Goal: Task Accomplishment & Management: Manage account settings

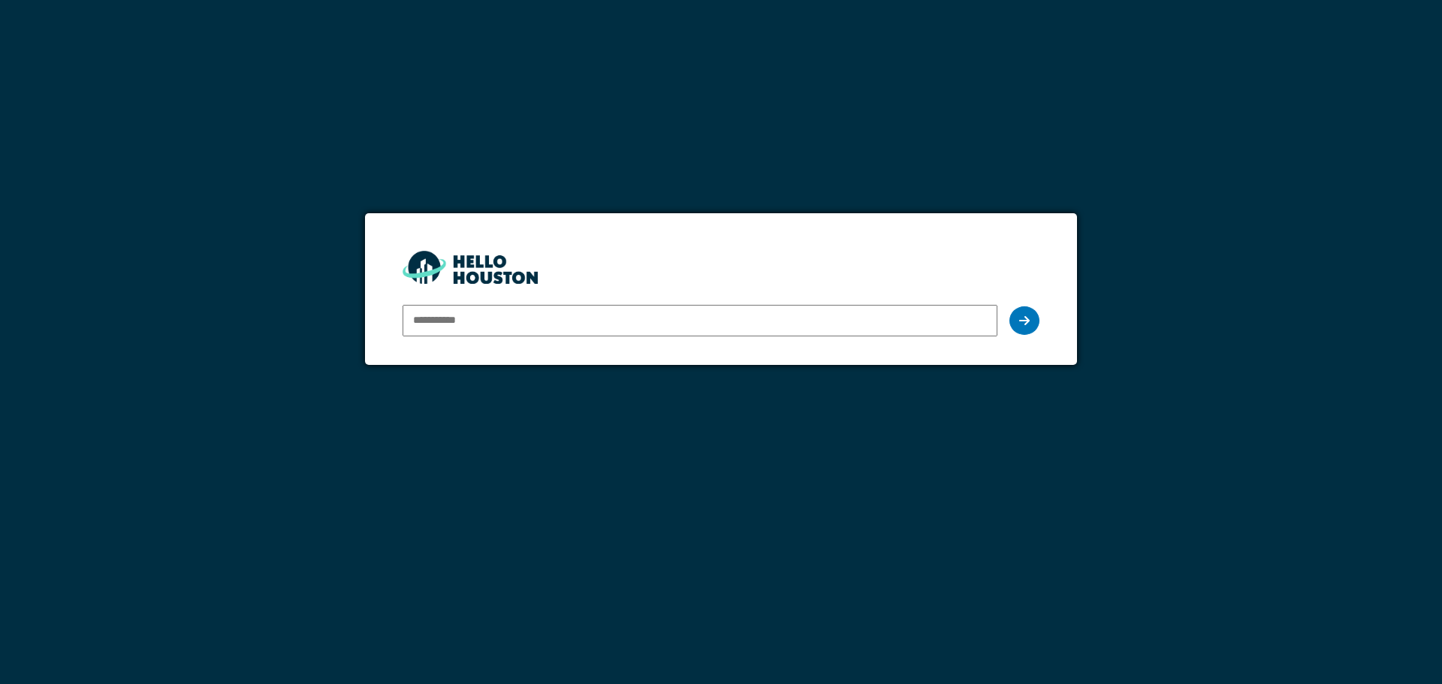
type input "**********"
click at [1022, 319] on icon at bounding box center [1024, 321] width 11 height 12
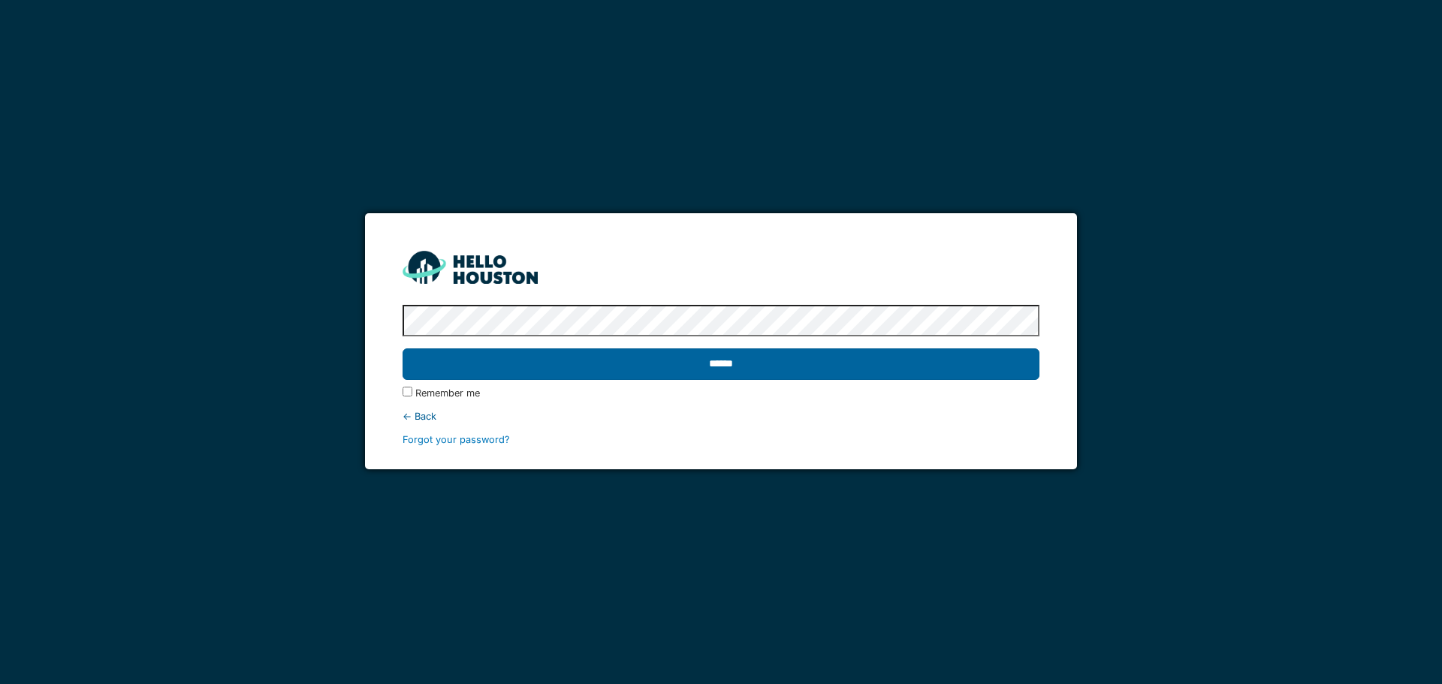
click at [825, 368] on input "******" at bounding box center [721, 365] width 636 height 32
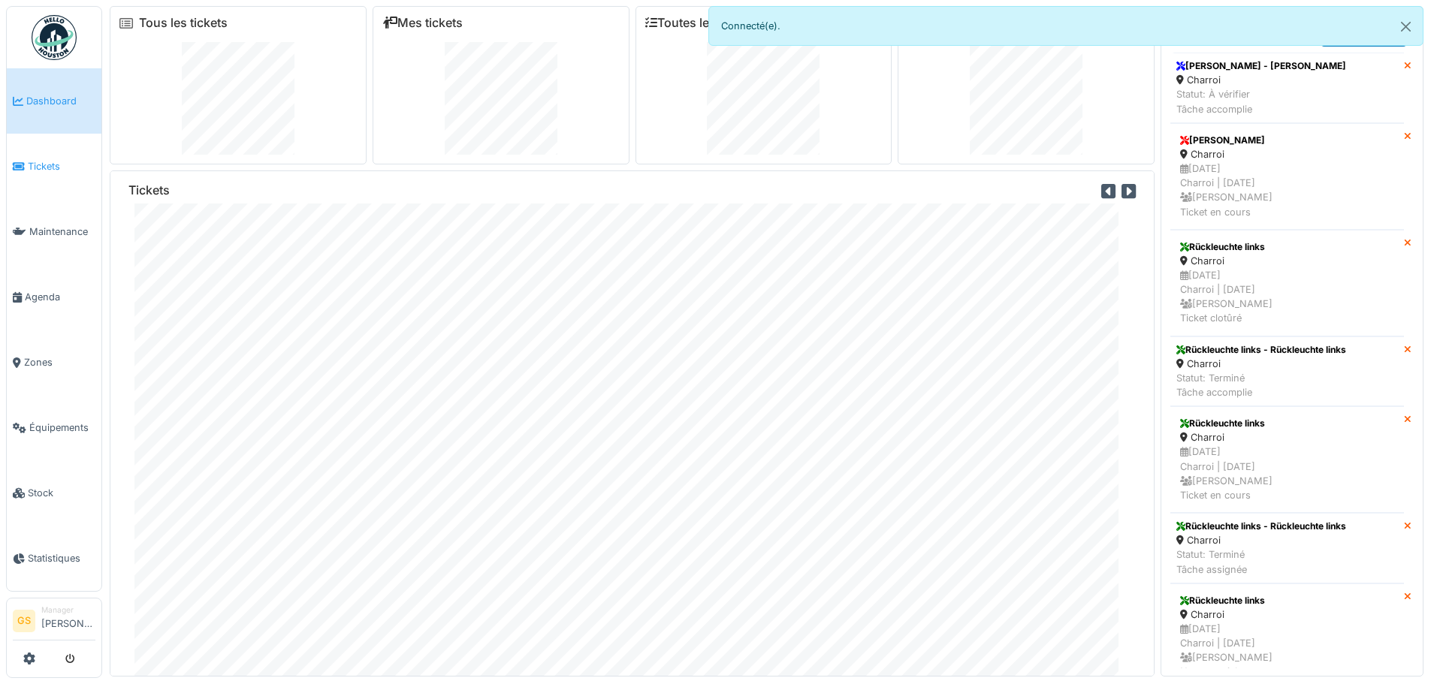
click at [31, 164] on span "Tickets" at bounding box center [62, 166] width 68 height 14
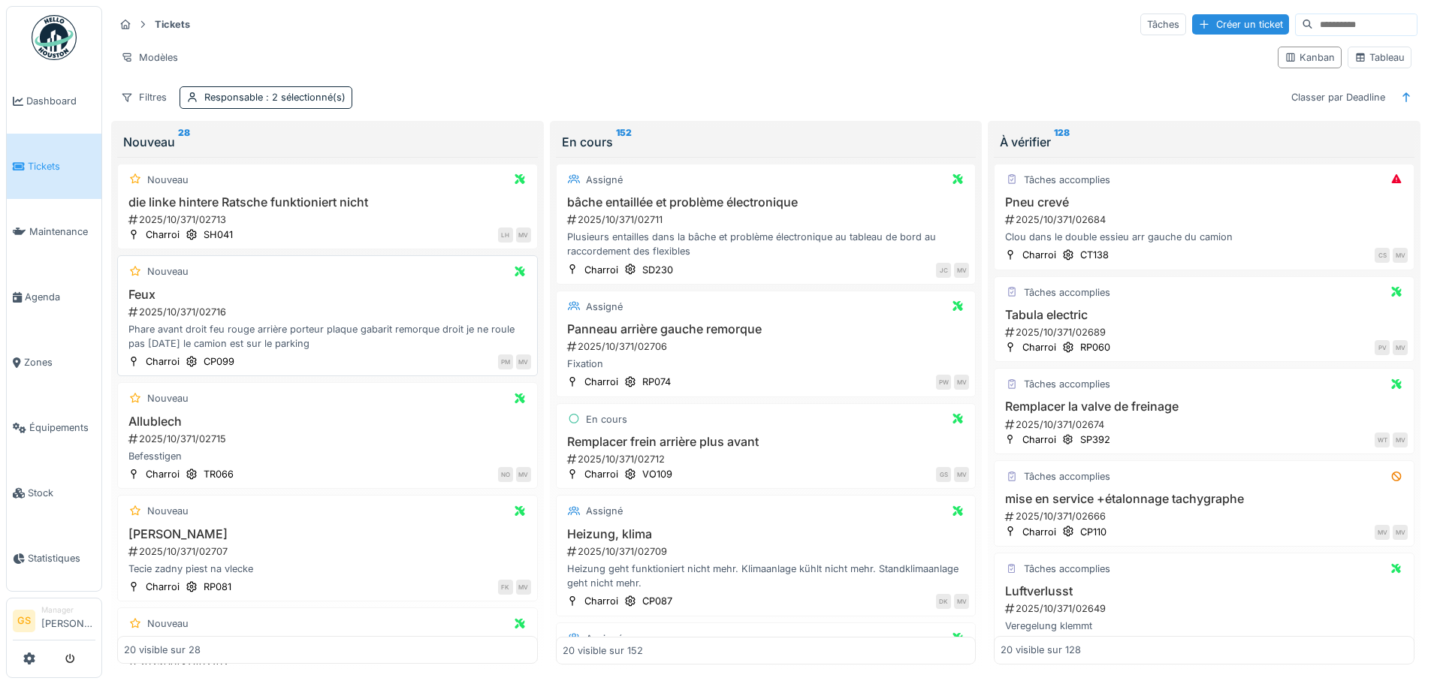
click at [186, 311] on div "2025/10/371/02716" at bounding box center [329, 312] width 404 height 14
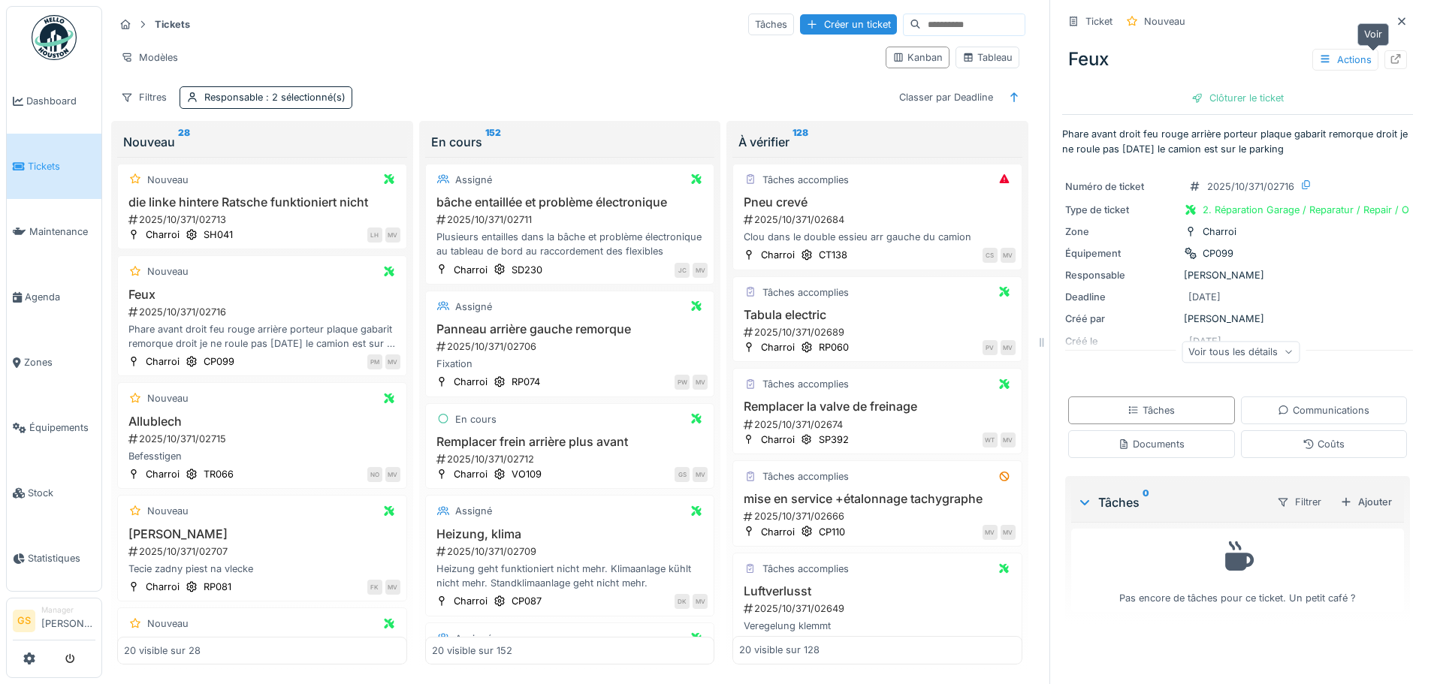
click at [1391, 60] on icon at bounding box center [1396, 59] width 10 height 10
click at [32, 290] on span "Agenda" at bounding box center [60, 297] width 71 height 14
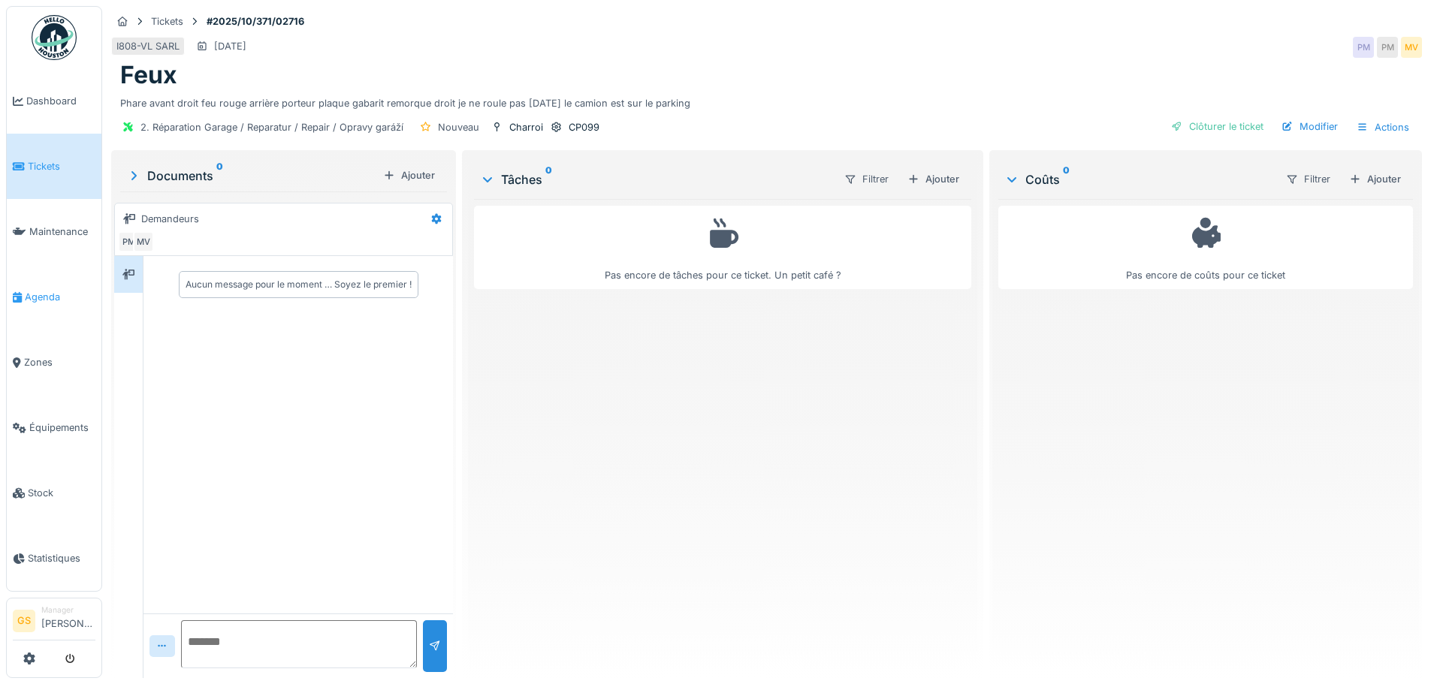
click at [38, 290] on span "Agenda" at bounding box center [60, 297] width 71 height 14
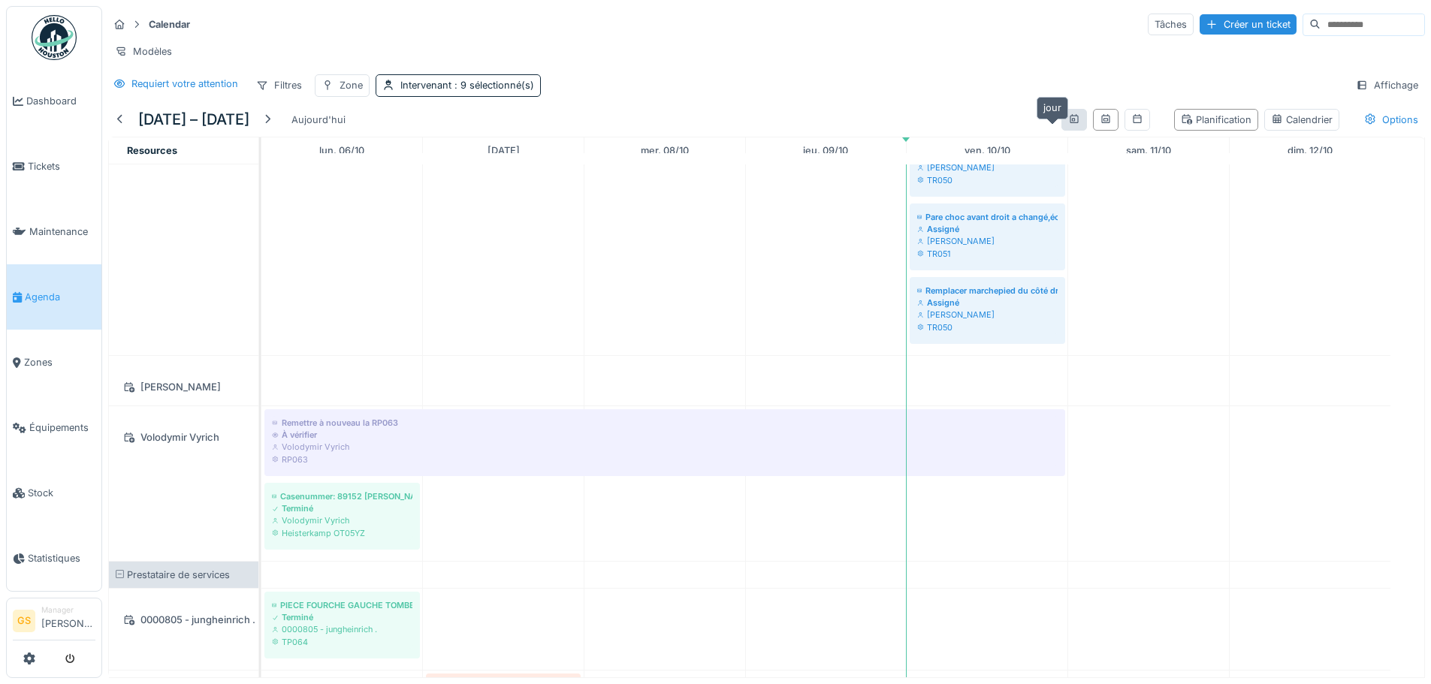
click at [1070, 123] on icon at bounding box center [1074, 118] width 8 height 9
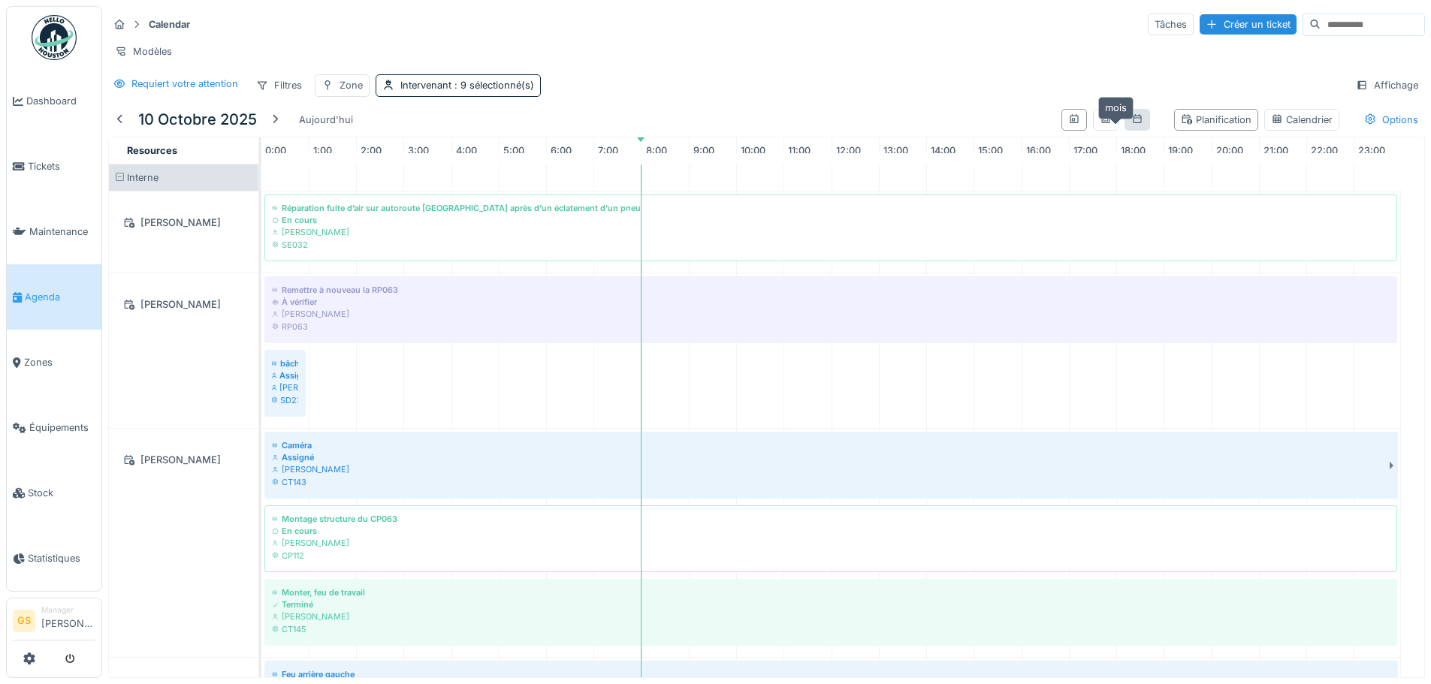
click at [1131, 124] on icon at bounding box center [1137, 119] width 12 height 10
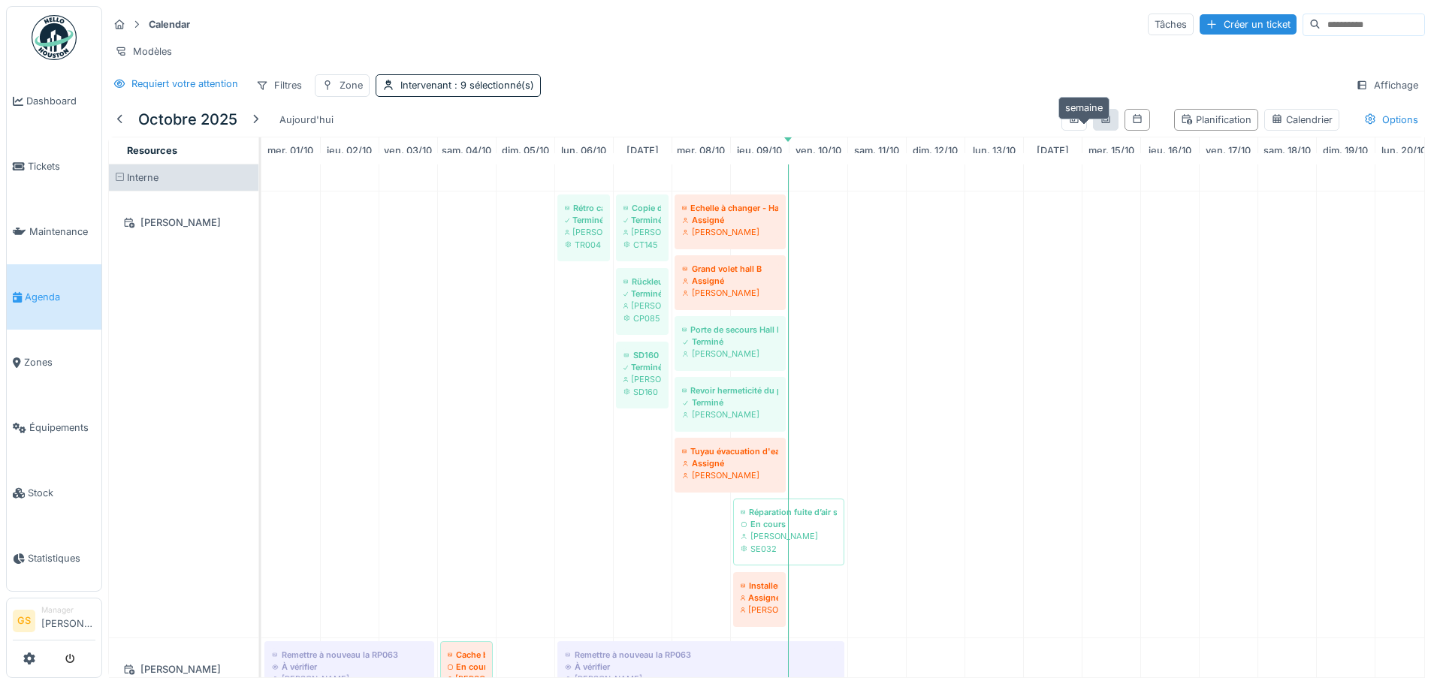
click at [1100, 124] on icon at bounding box center [1106, 119] width 12 height 10
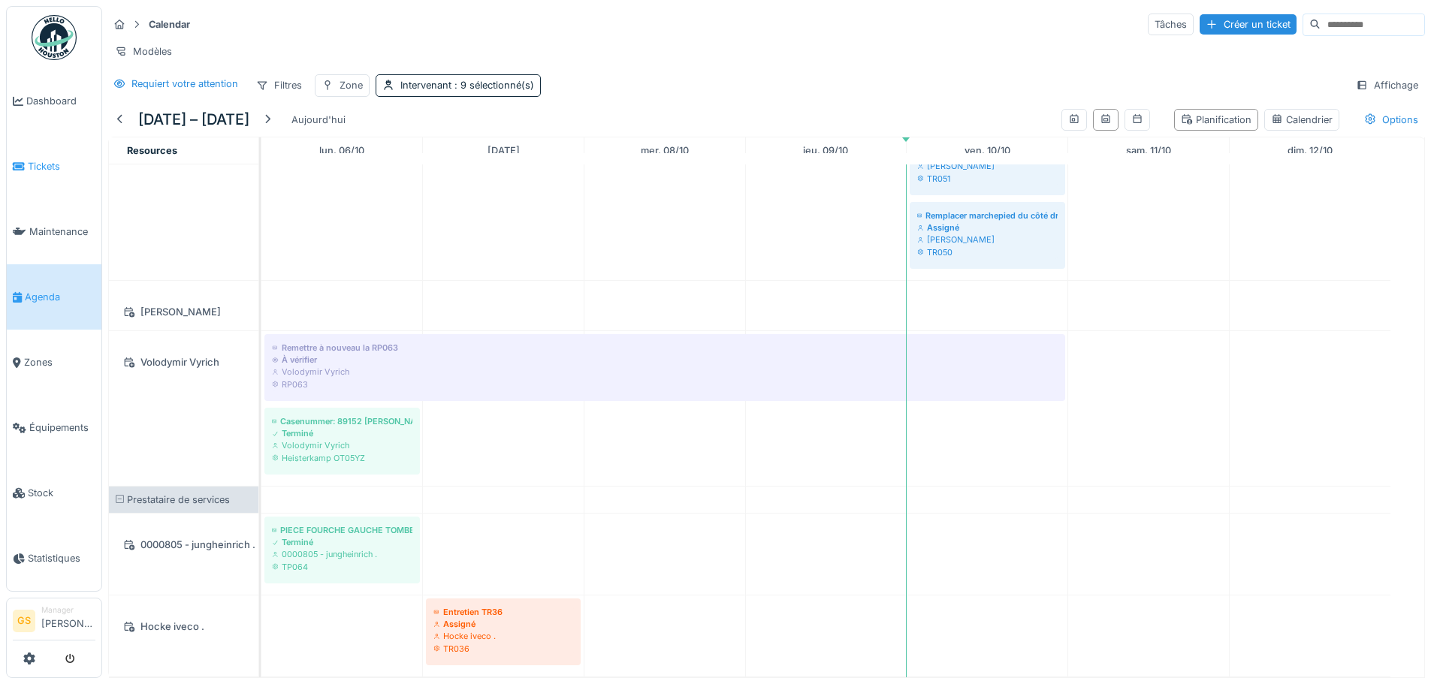
click at [31, 164] on span "Tickets" at bounding box center [62, 166] width 68 height 14
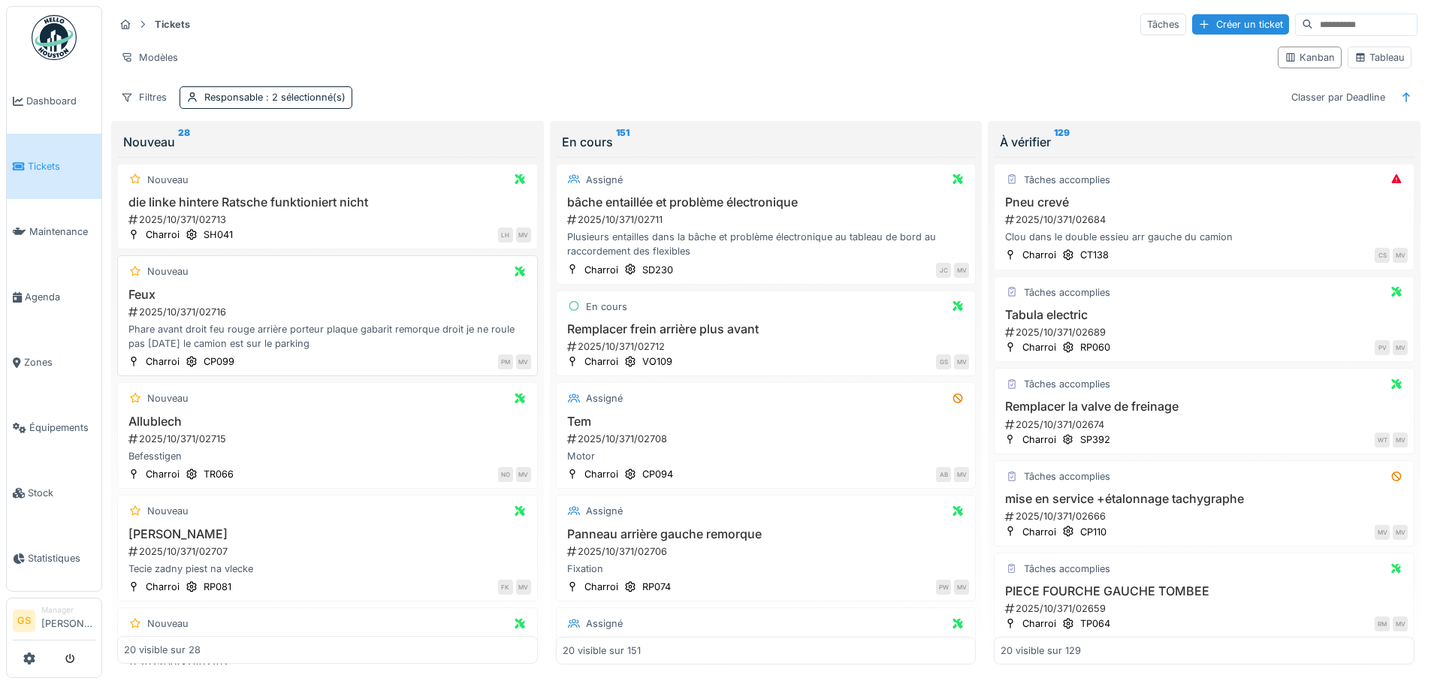
click at [183, 315] on div "2025/10/371/02716" at bounding box center [329, 312] width 404 height 14
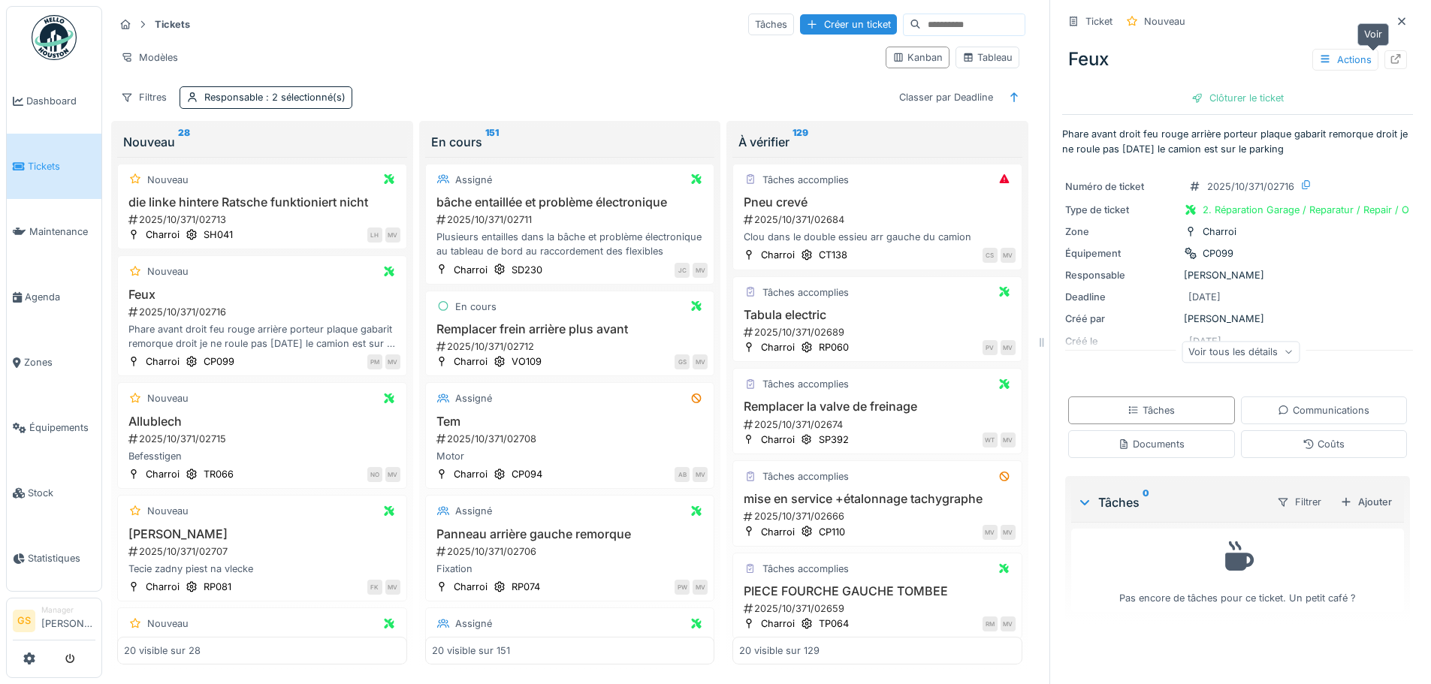
click at [1390, 56] on icon at bounding box center [1396, 59] width 12 height 10
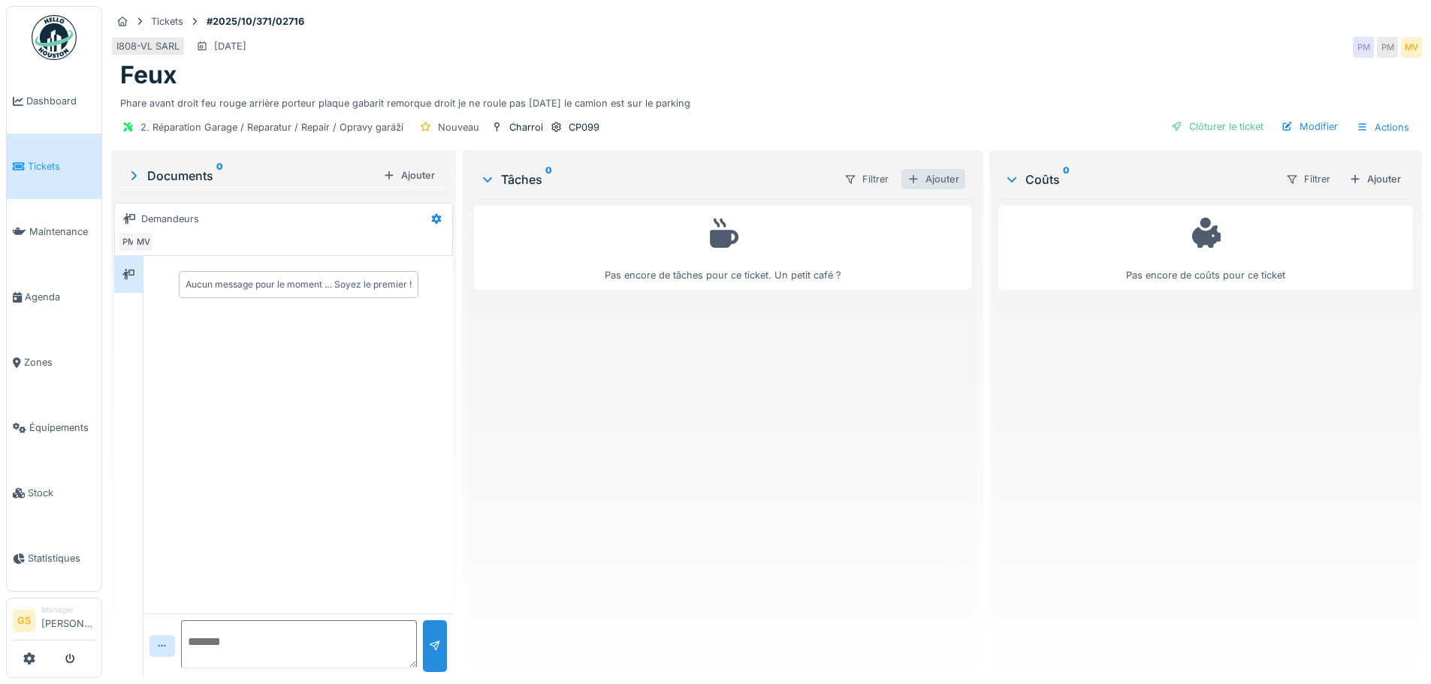
click at [927, 177] on div "Ajouter" at bounding box center [933, 179] width 64 height 20
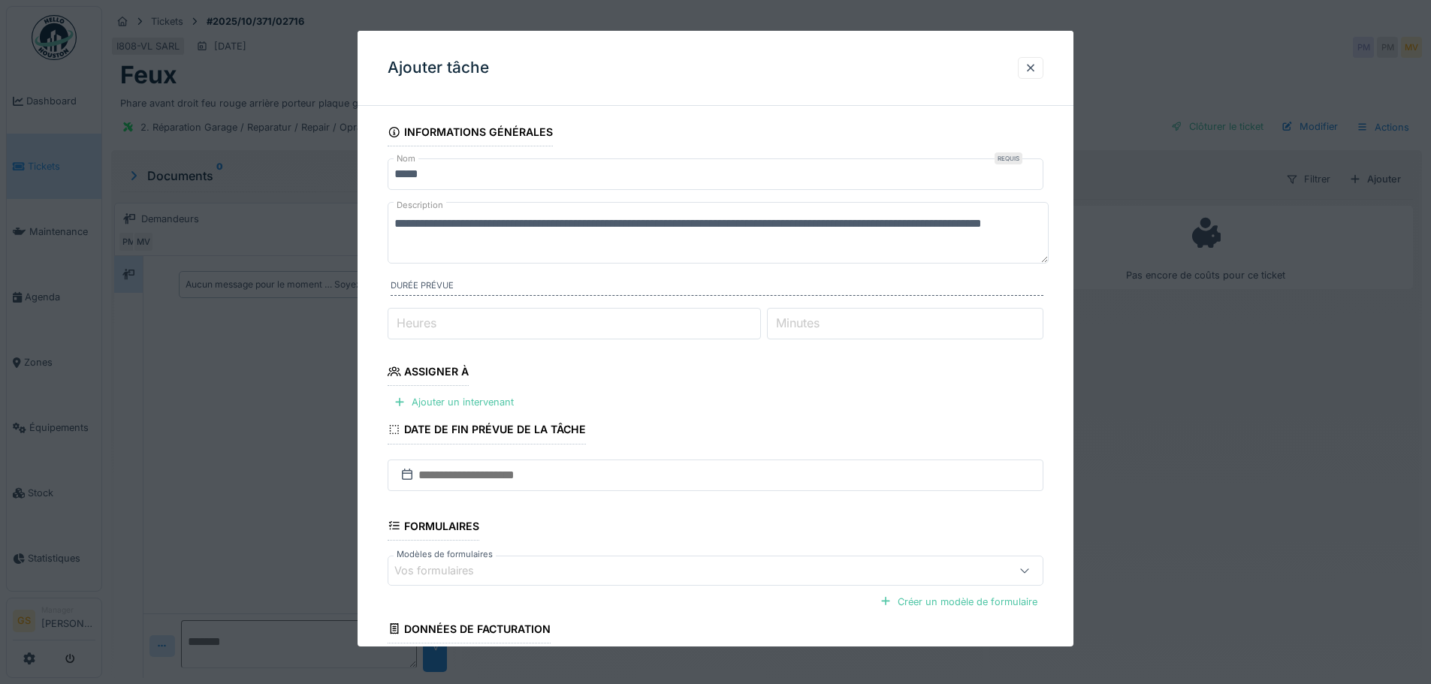
click at [416, 368] on div "Assigner à" at bounding box center [428, 374] width 81 height 26
click at [432, 399] on div "Ajouter un intervenant" at bounding box center [454, 402] width 132 height 20
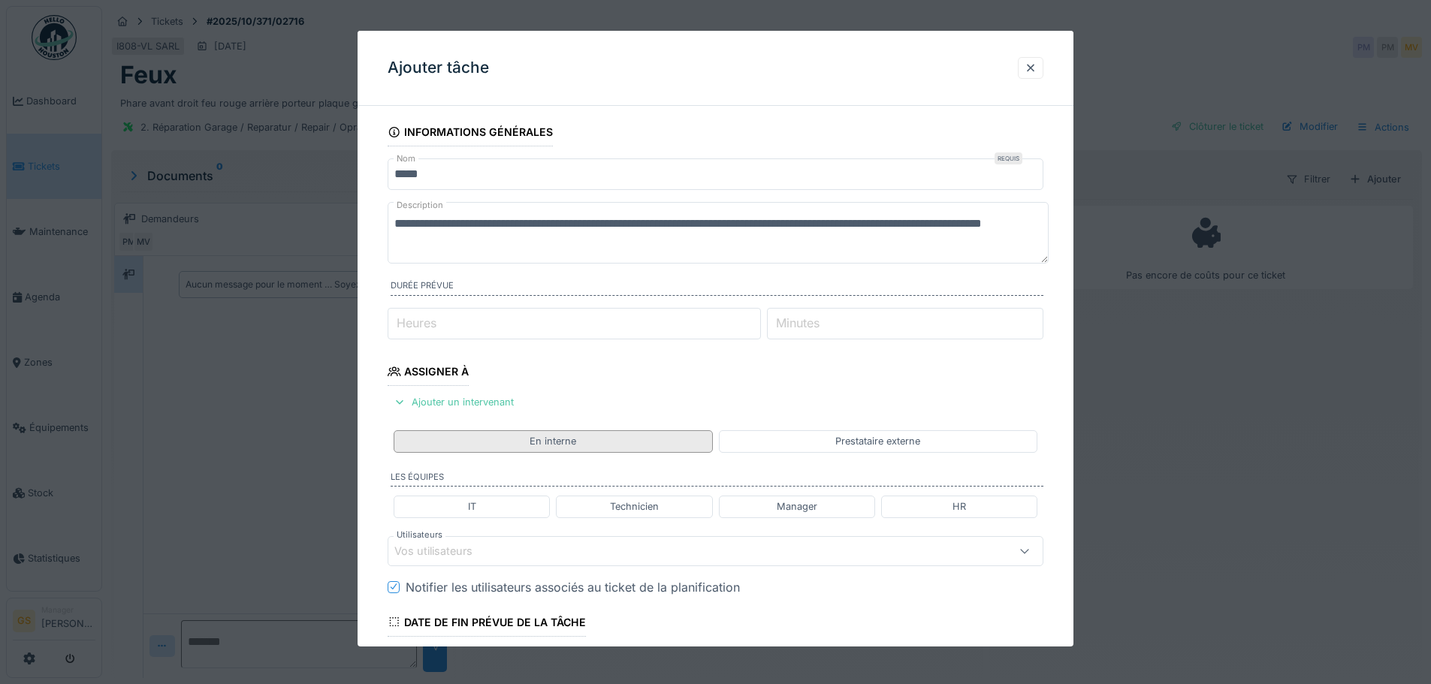
click at [623, 448] on div "En interne" at bounding box center [553, 441] width 318 height 22
click at [636, 502] on div "Technicien" at bounding box center [634, 506] width 49 height 14
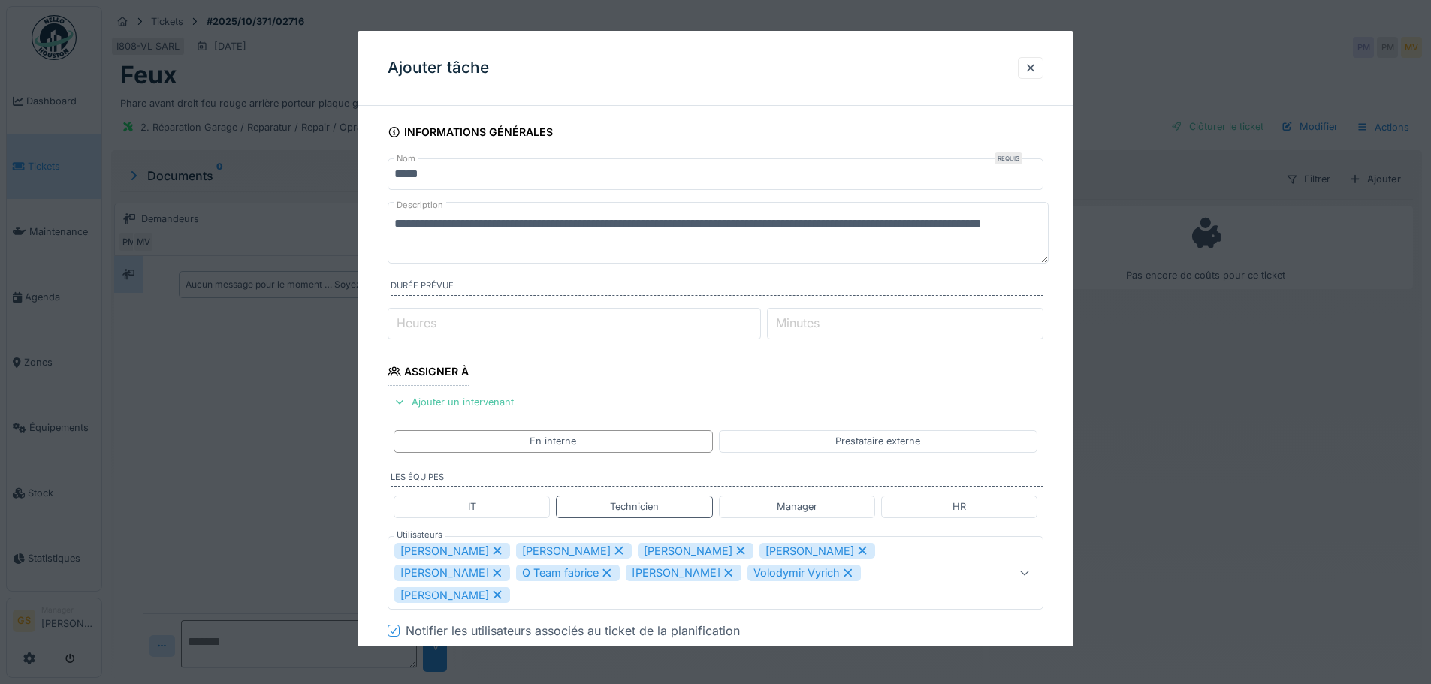
click at [490, 553] on icon at bounding box center [497, 550] width 14 height 11
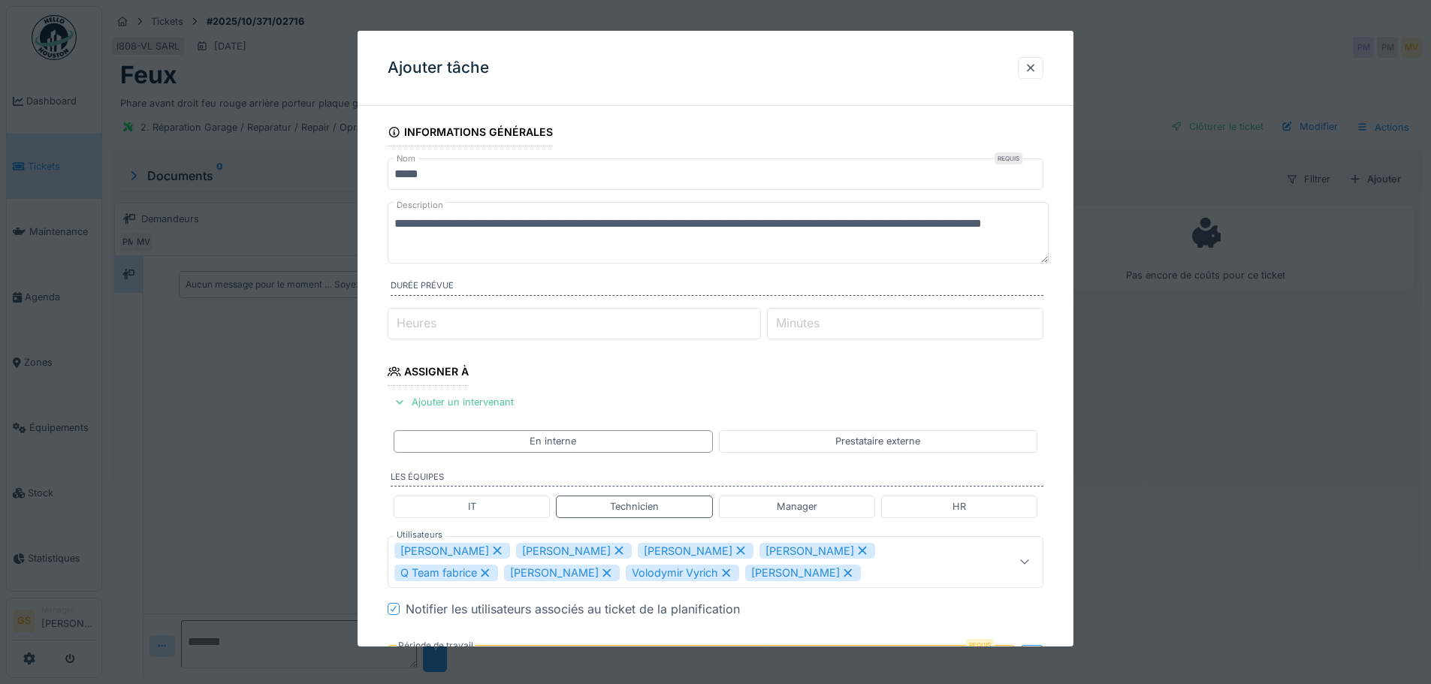
click at [490, 552] on icon at bounding box center [497, 550] width 14 height 11
click at [493, 549] on icon at bounding box center [497, 550] width 14 height 11
click at [491, 548] on icon at bounding box center [497, 550] width 14 height 11
click at [493, 552] on icon at bounding box center [497, 551] width 8 height 8
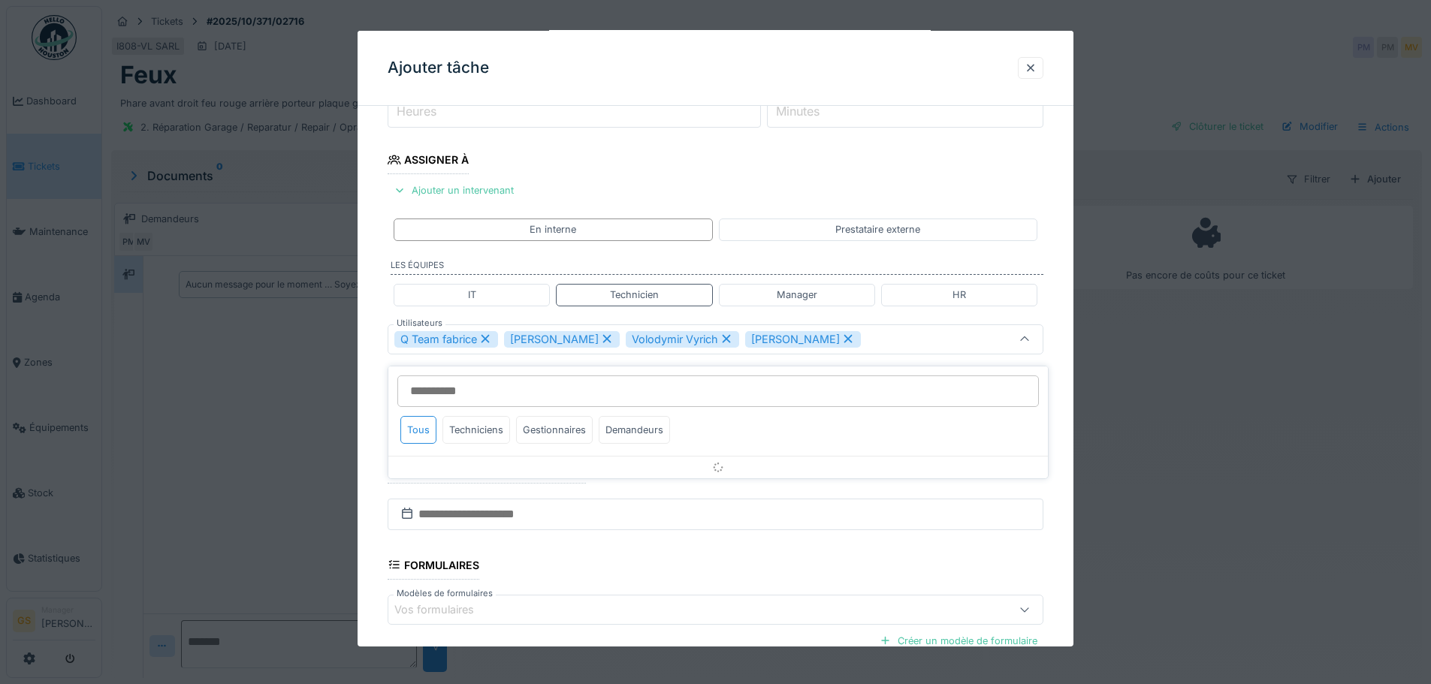
scroll to position [213, 0]
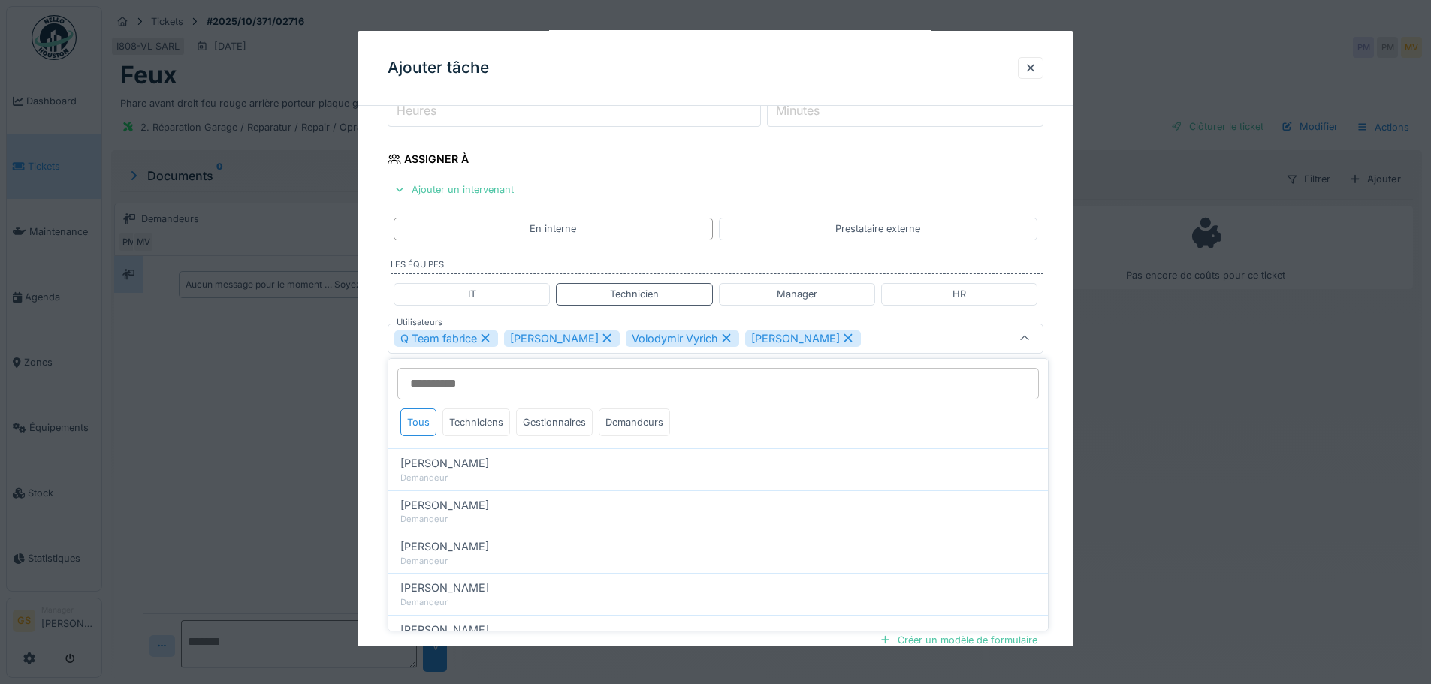
click at [486, 336] on icon at bounding box center [485, 338] width 14 height 11
click at [490, 338] on icon at bounding box center [497, 338] width 14 height 11
click at [621, 337] on icon at bounding box center [617, 338] width 8 height 8
type input "*****"
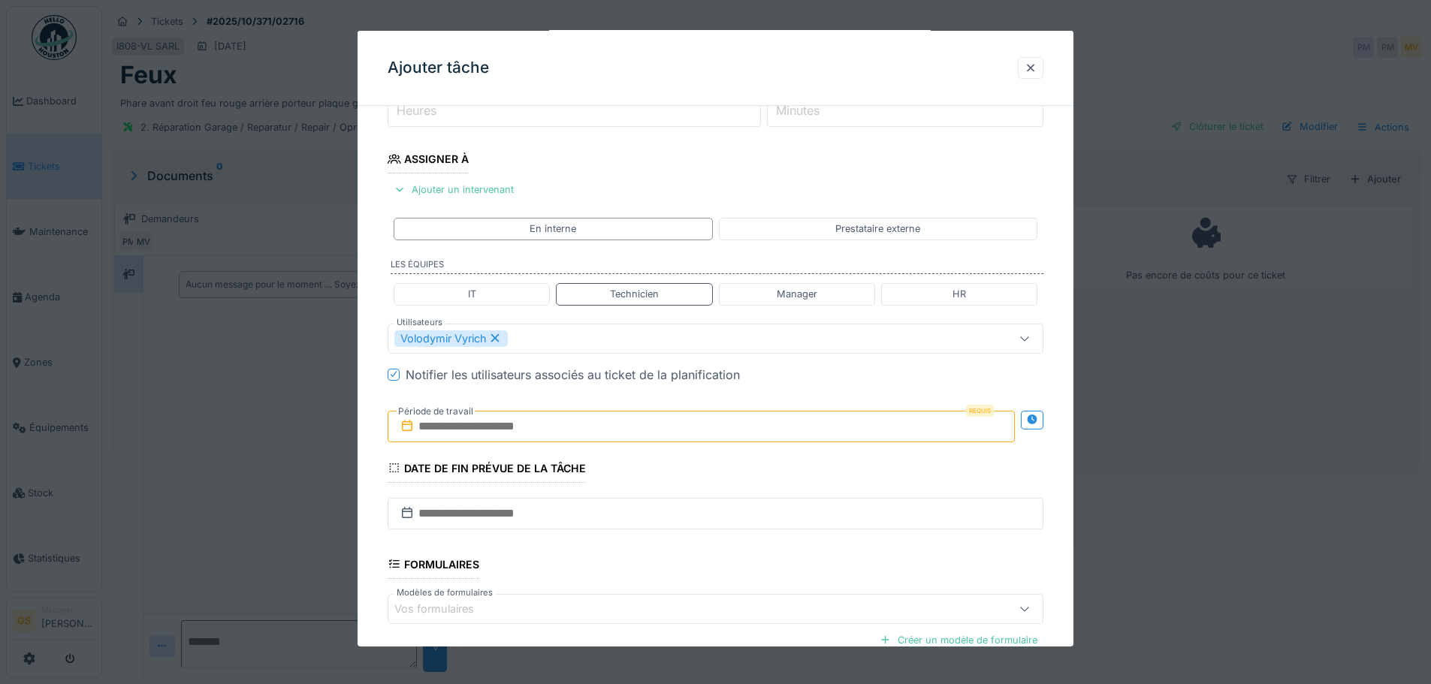
click at [438, 431] on input "text" at bounding box center [701, 427] width 627 height 32
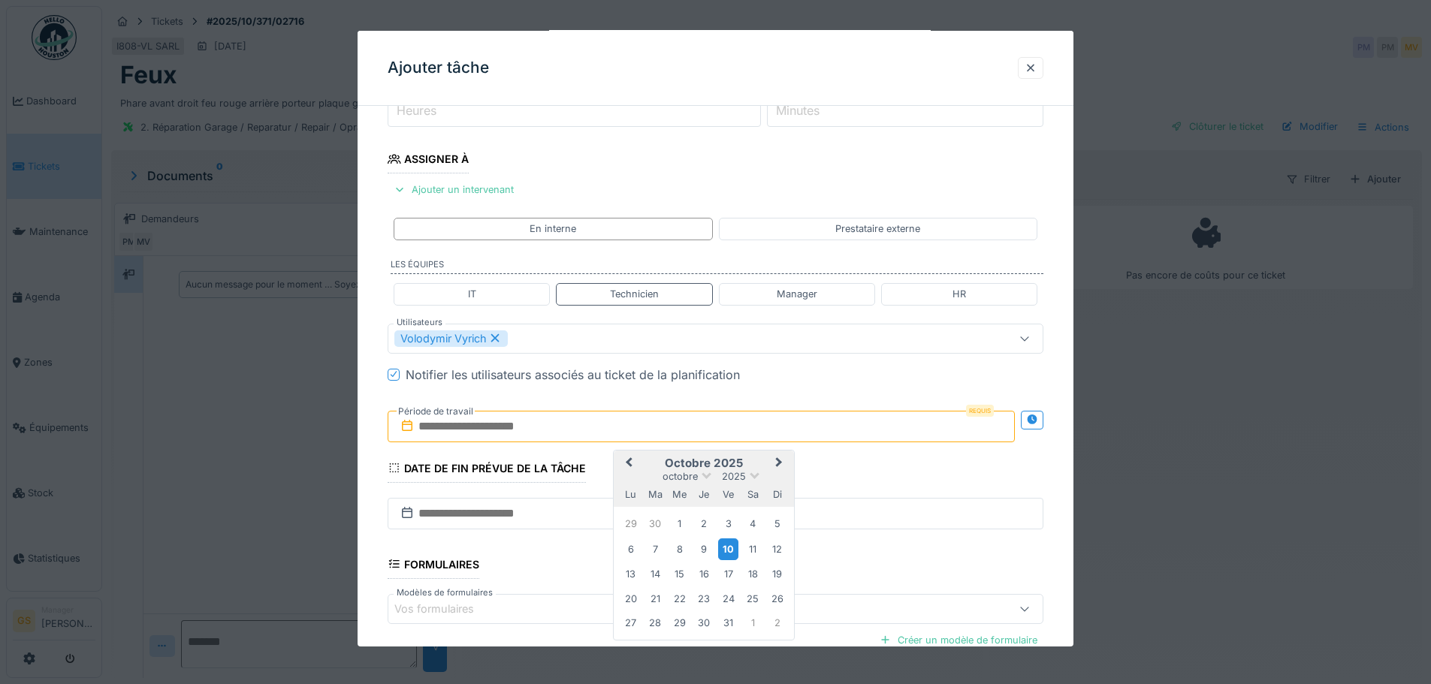
click at [726, 551] on div "10" at bounding box center [728, 550] width 20 height 22
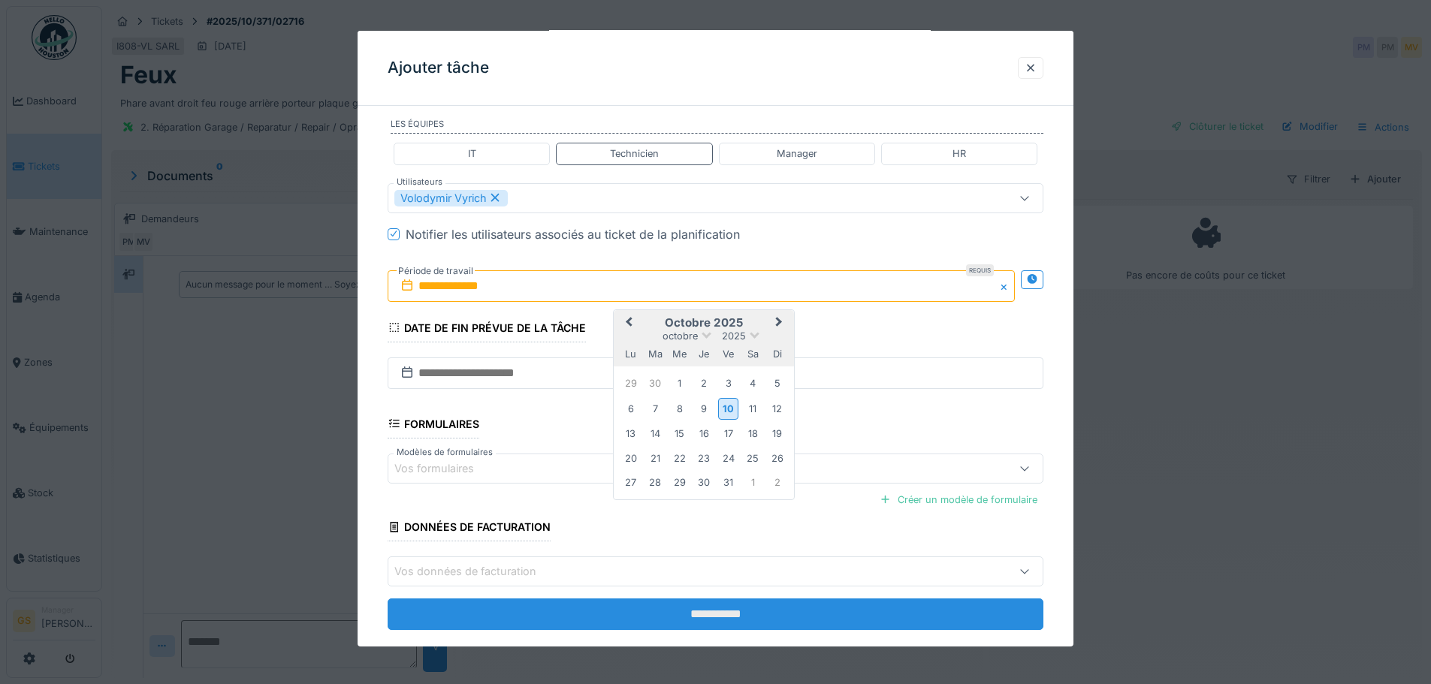
scroll to position [379, 0]
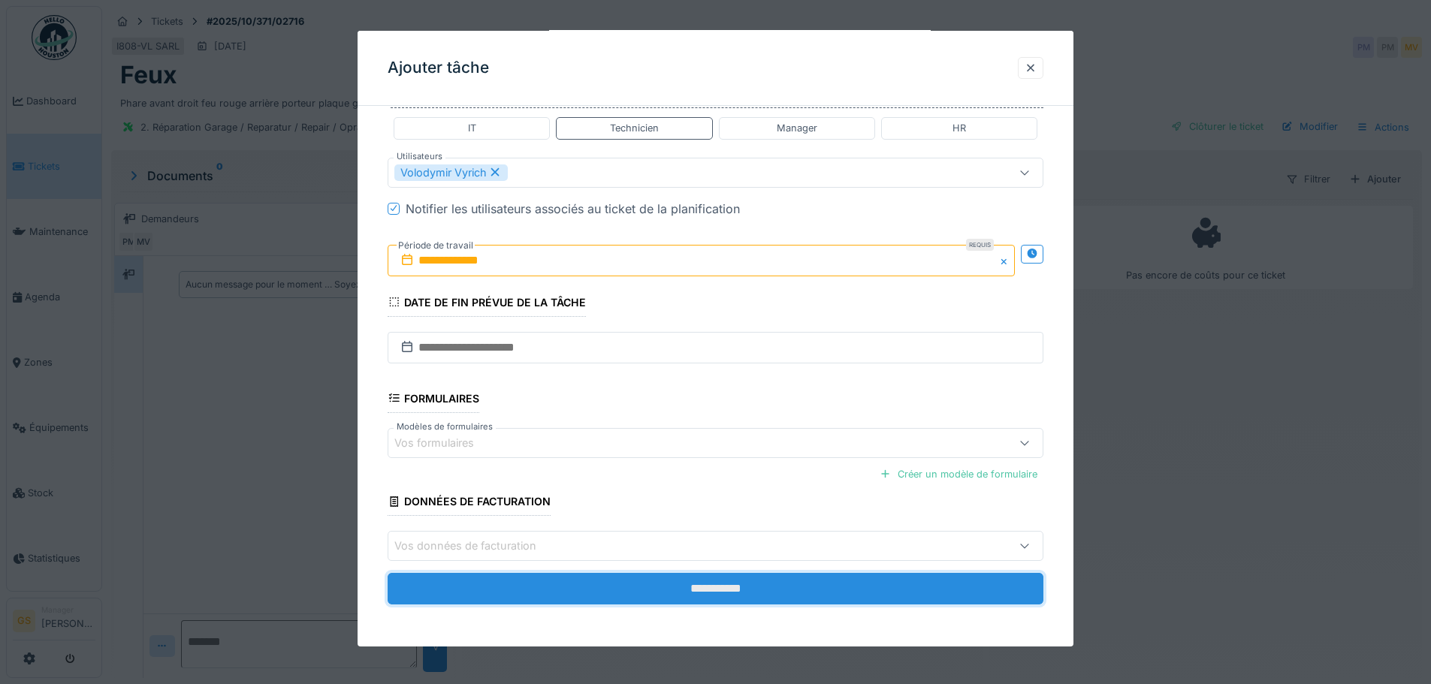
click at [632, 590] on input "**********" at bounding box center [716, 589] width 656 height 32
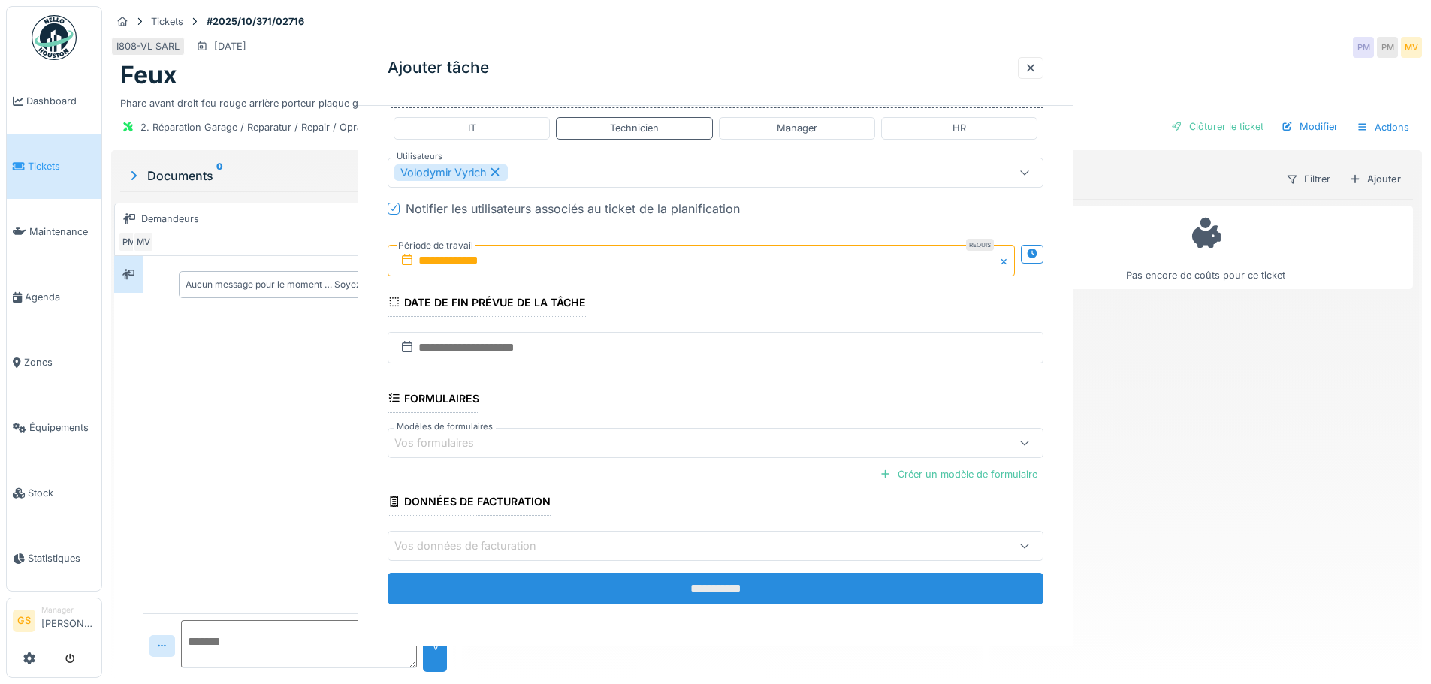
scroll to position [0, 0]
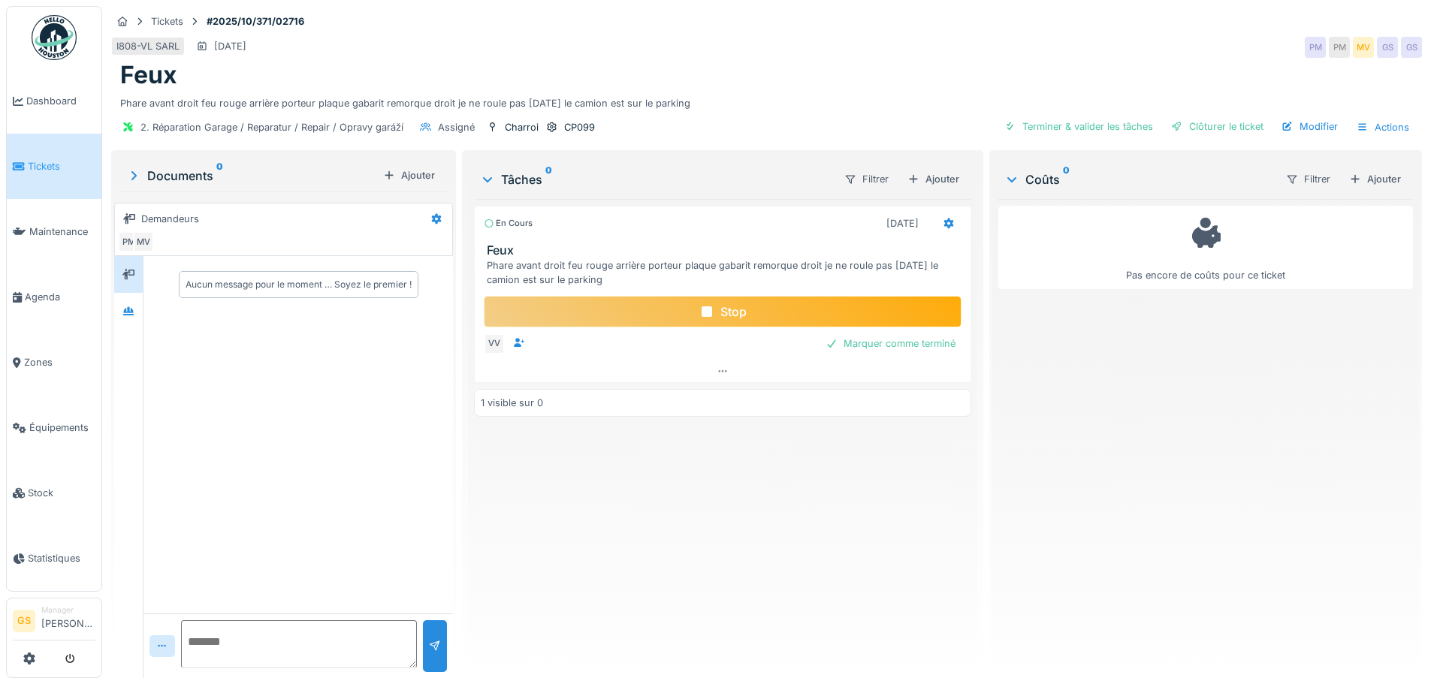
click at [46, 161] on span "Tickets" at bounding box center [62, 166] width 68 height 14
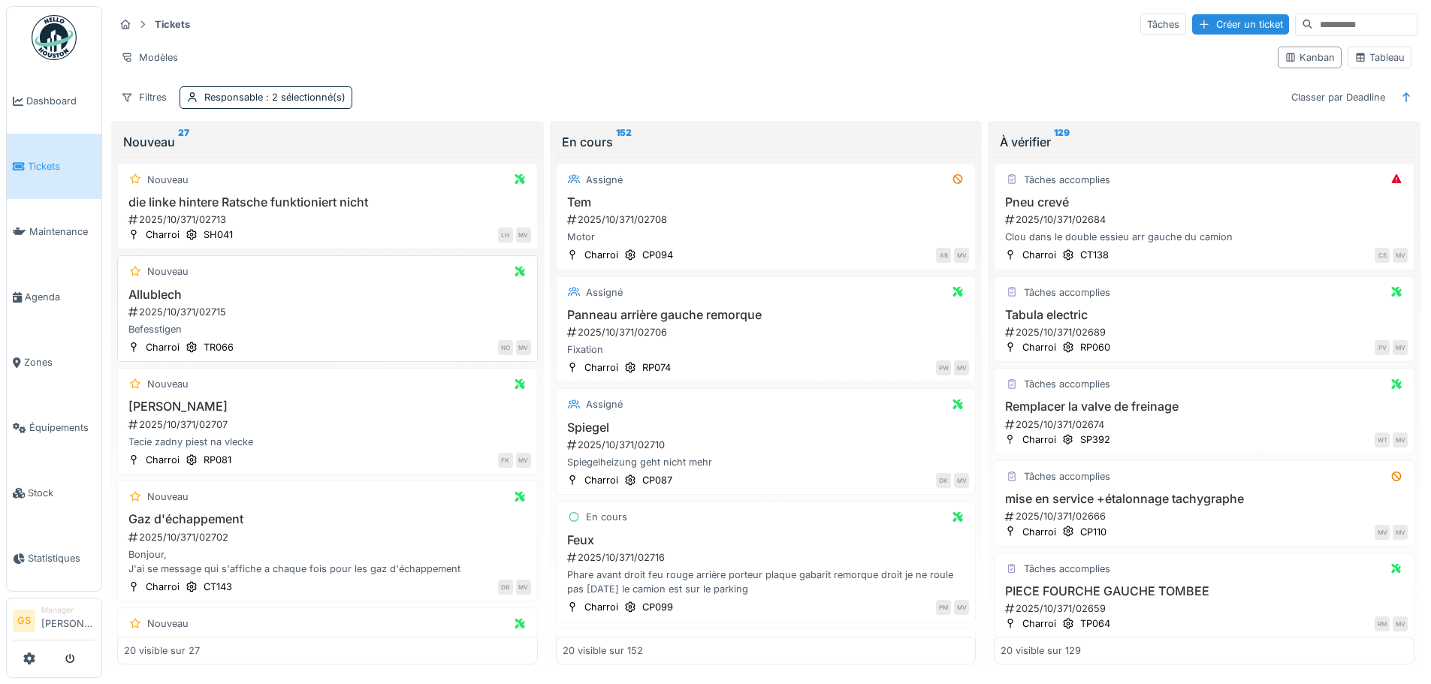
click at [189, 310] on div "2025/10/371/02715" at bounding box center [329, 312] width 404 height 14
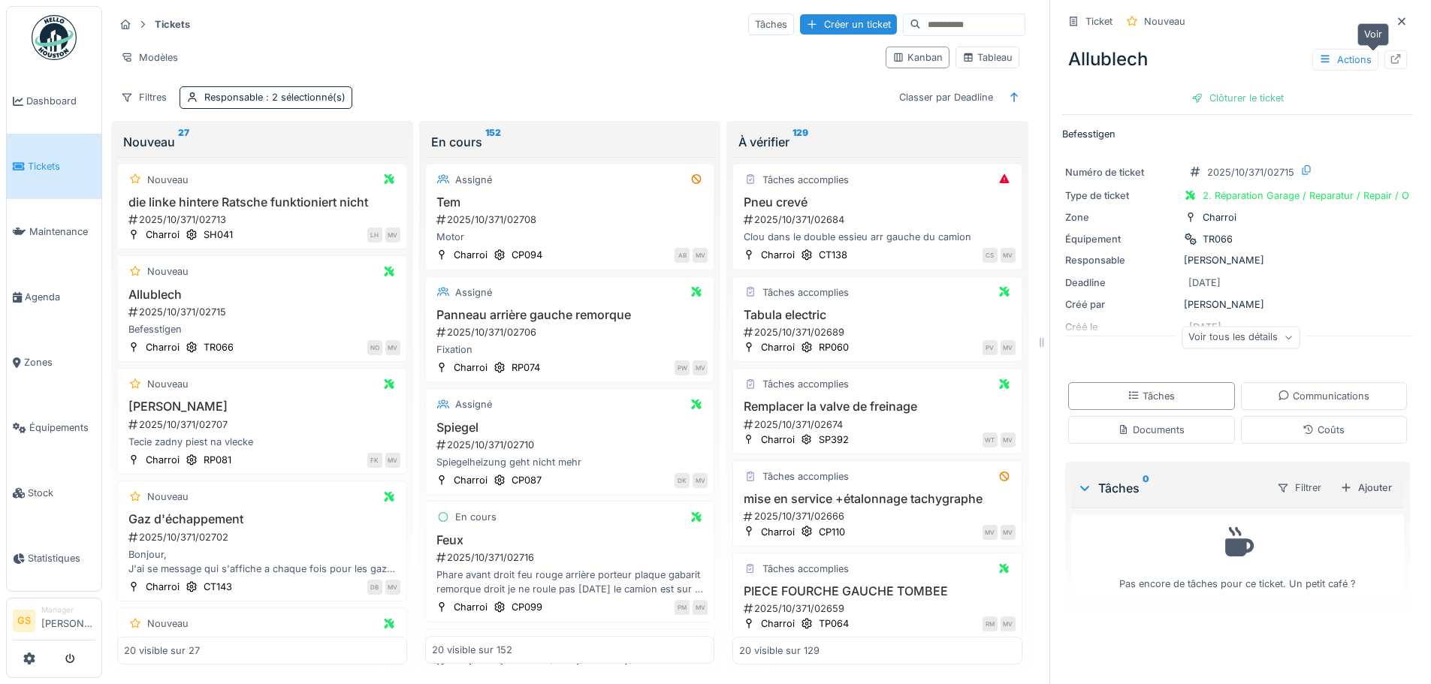
click at [1390, 60] on icon at bounding box center [1396, 59] width 12 height 10
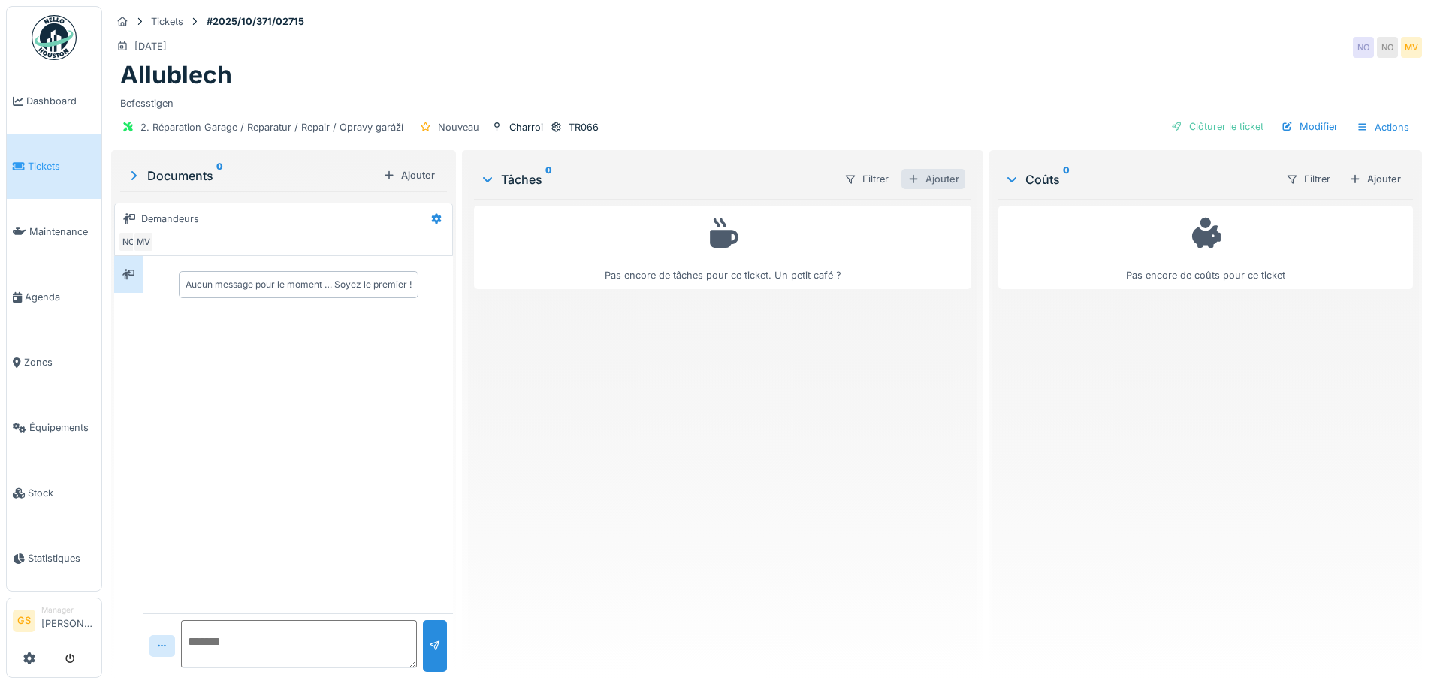
click at [935, 177] on div "Ajouter" at bounding box center [933, 179] width 64 height 20
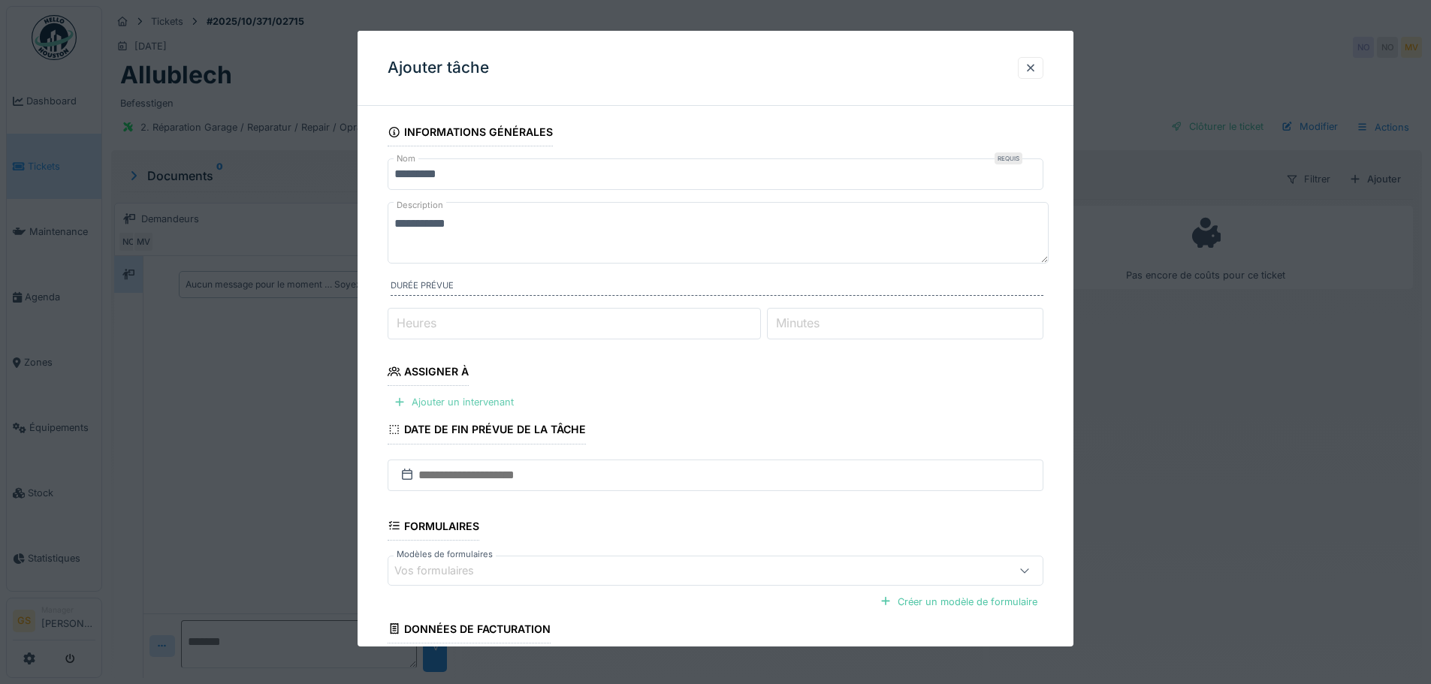
click at [457, 397] on div "Ajouter un intervenant" at bounding box center [454, 402] width 132 height 20
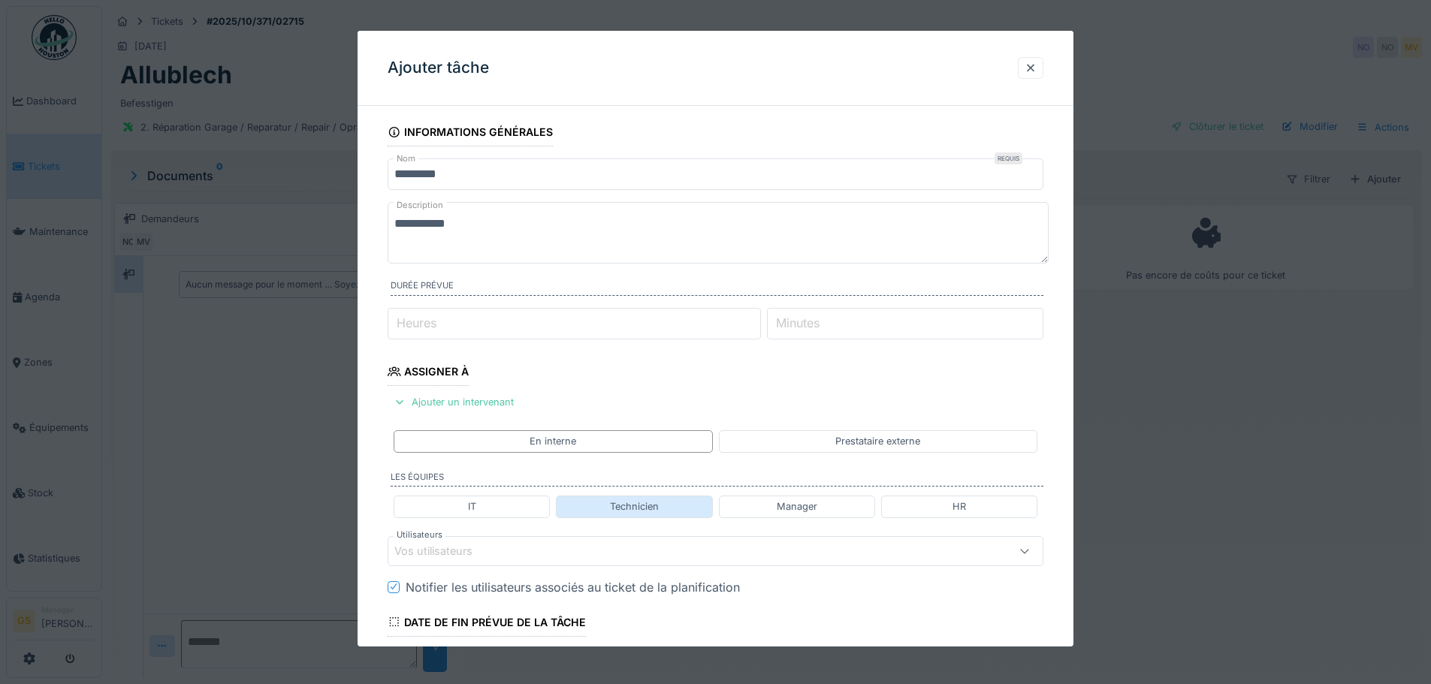
click at [633, 501] on div "Technicien" at bounding box center [634, 506] width 49 height 14
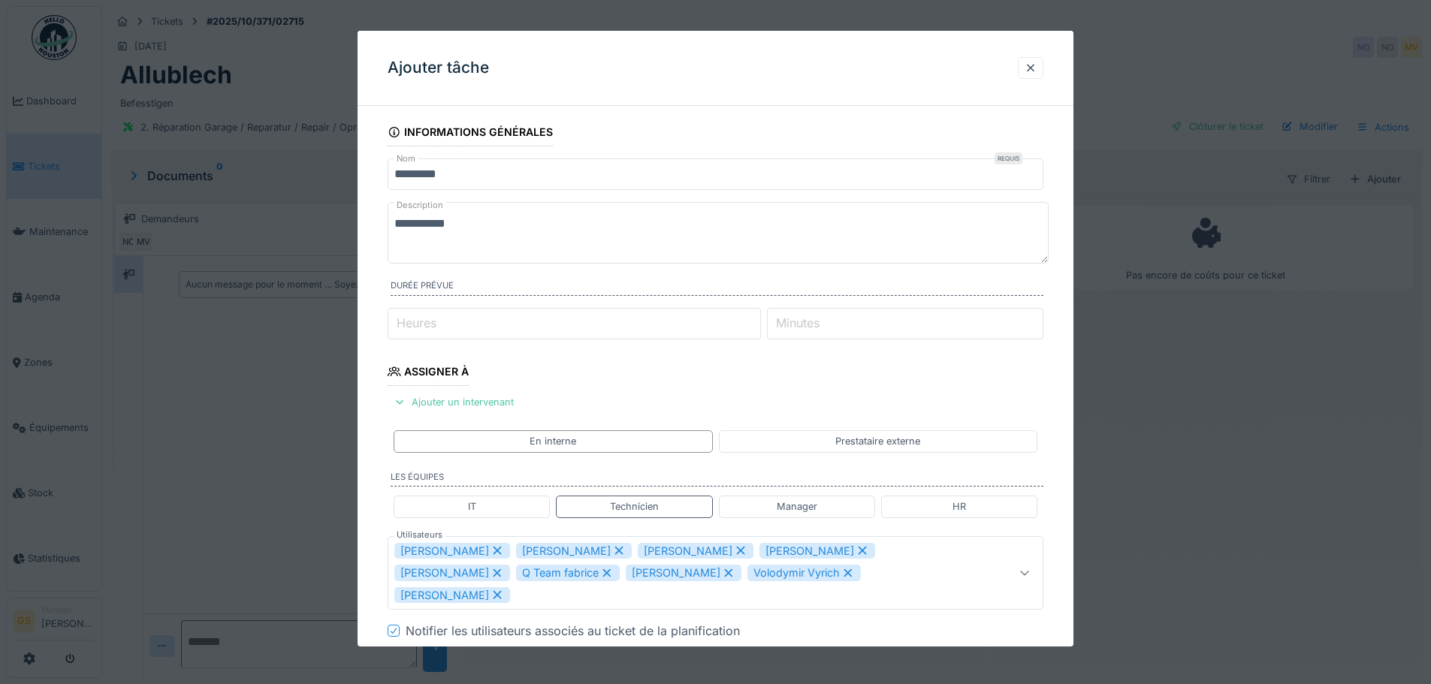
click at [490, 551] on icon at bounding box center [497, 550] width 14 height 11
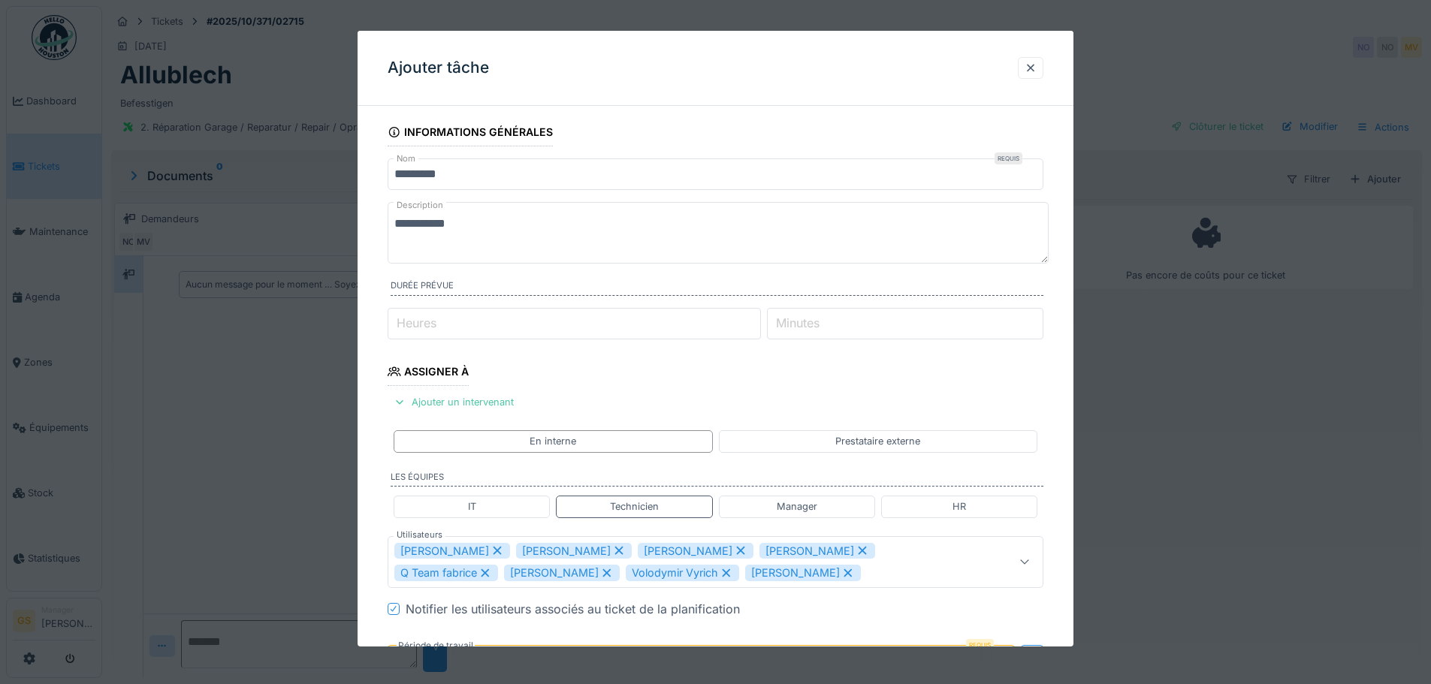
click at [490, 548] on icon at bounding box center [497, 550] width 14 height 11
click at [493, 550] on icon at bounding box center [497, 551] width 8 height 8
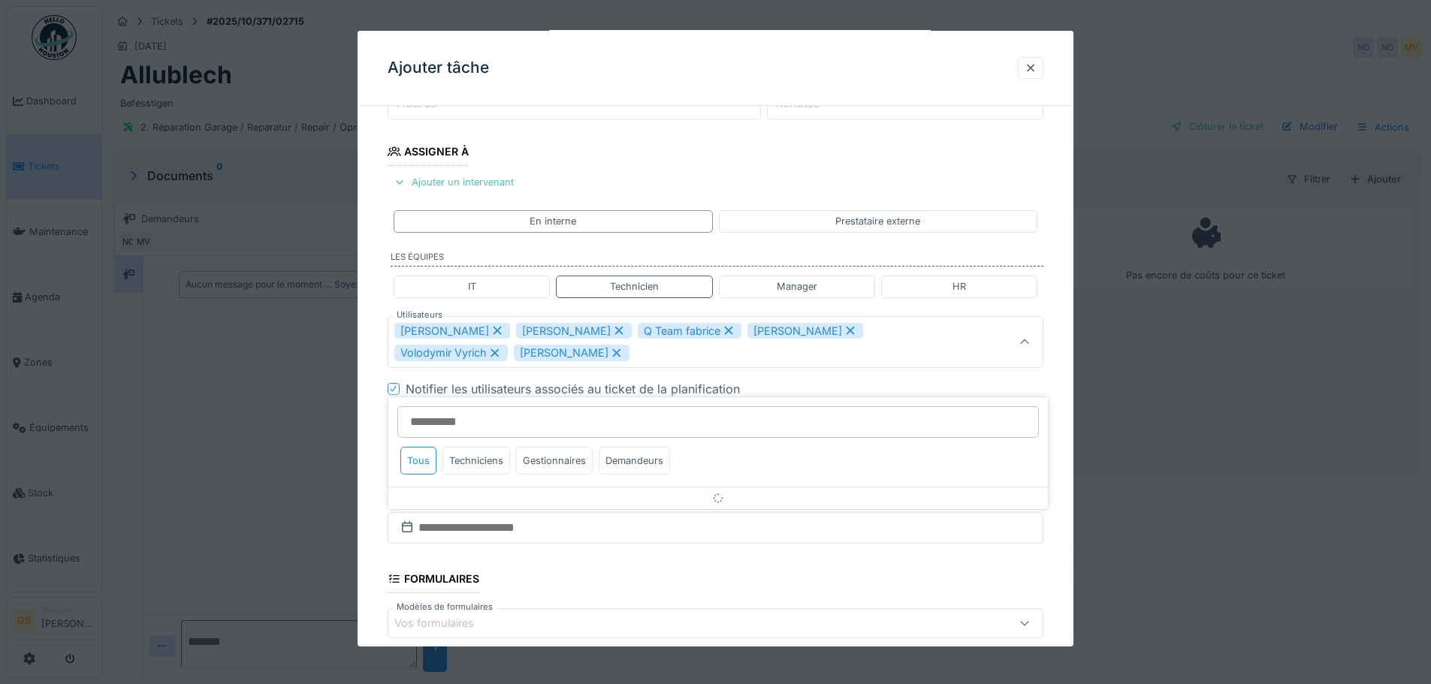
scroll to position [223, 0]
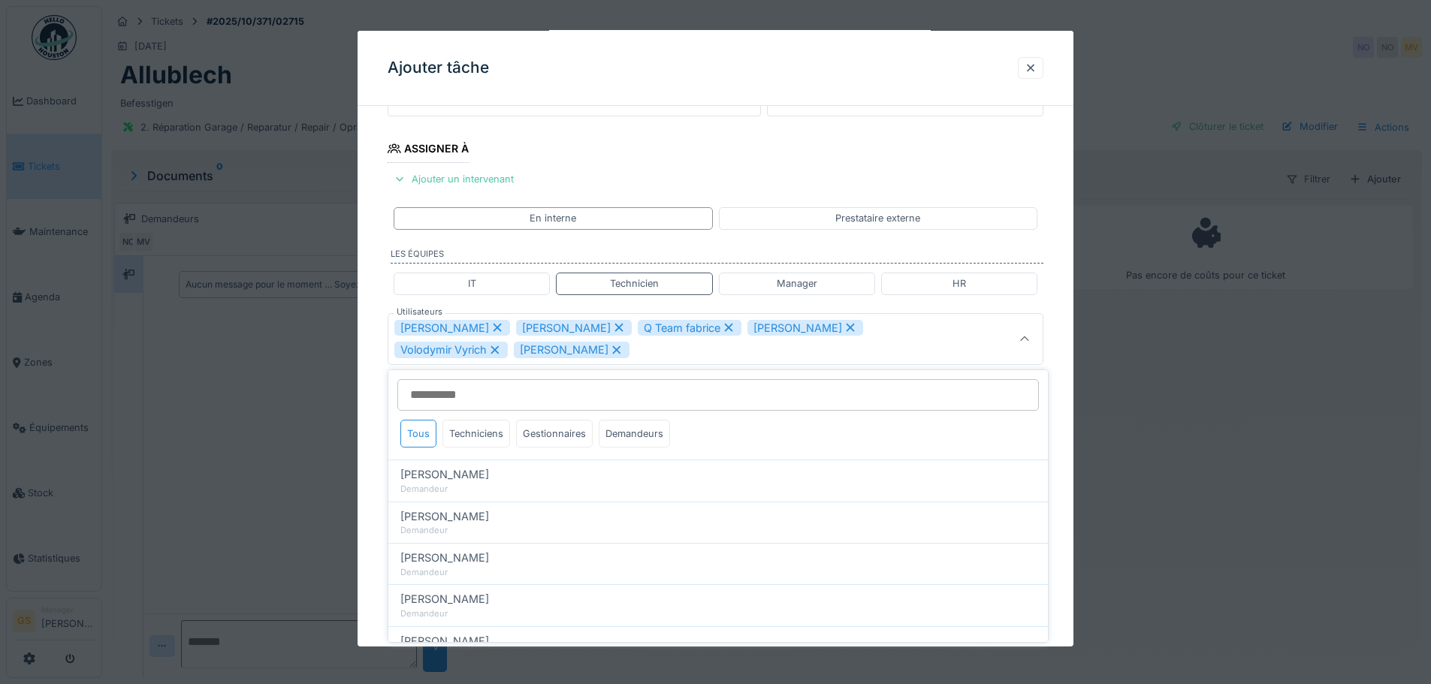
click at [494, 321] on div "Vladimir Nahalka" at bounding box center [452, 328] width 116 height 17
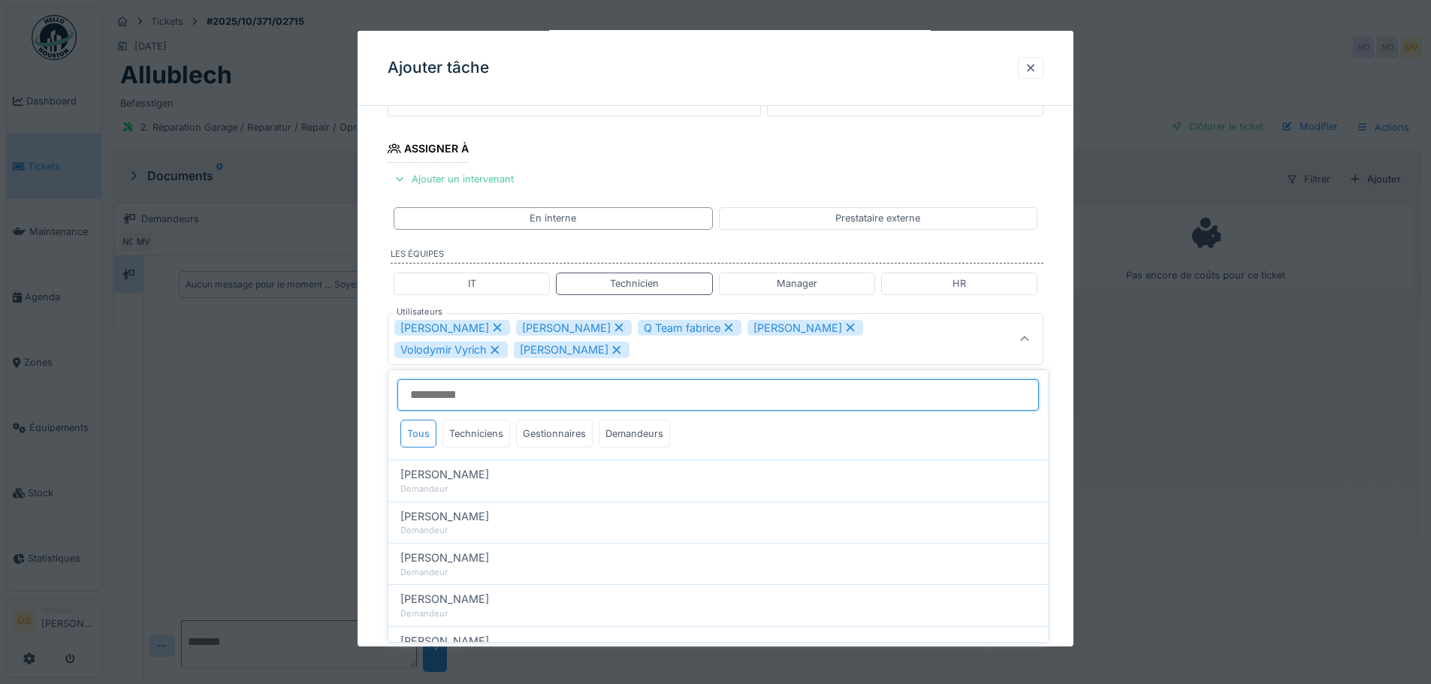
scroll to position [213, 0]
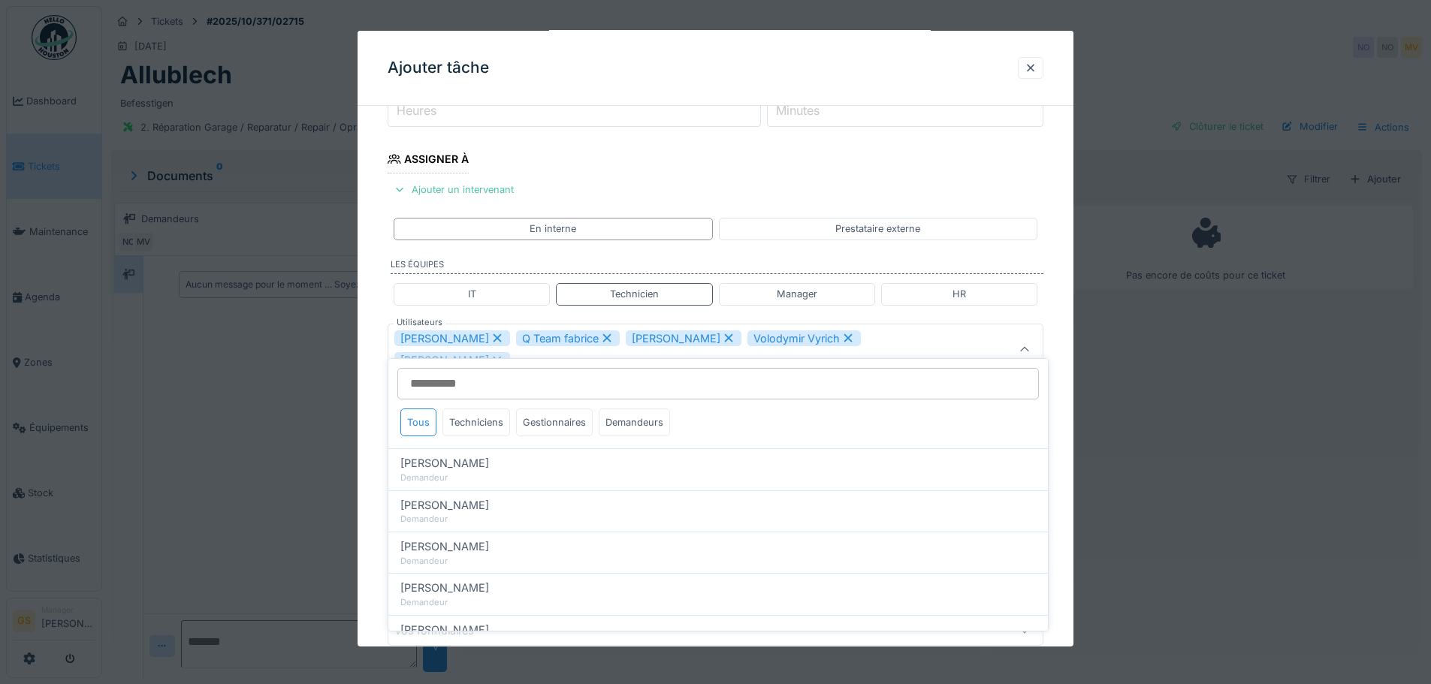
click at [490, 335] on icon at bounding box center [497, 338] width 14 height 11
click at [481, 332] on div "Q Team fabrice" at bounding box center [446, 338] width 104 height 17
click at [490, 333] on icon at bounding box center [497, 338] width 14 height 11
click at [496, 340] on icon at bounding box center [495, 338] width 14 height 11
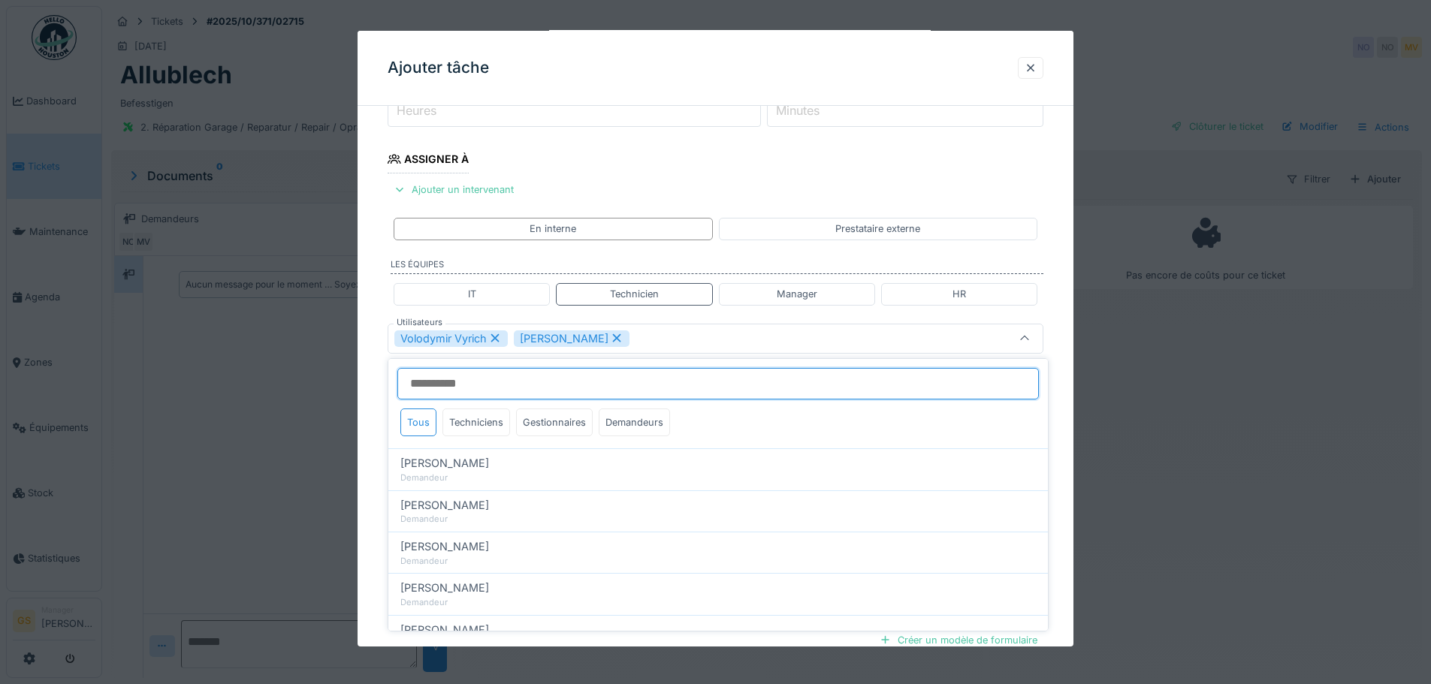
type input "*****"
click at [501, 387] on input "Utilisateurs" at bounding box center [717, 384] width 641 height 32
click at [569, 391] on input "Utilisateurs" at bounding box center [717, 384] width 641 height 32
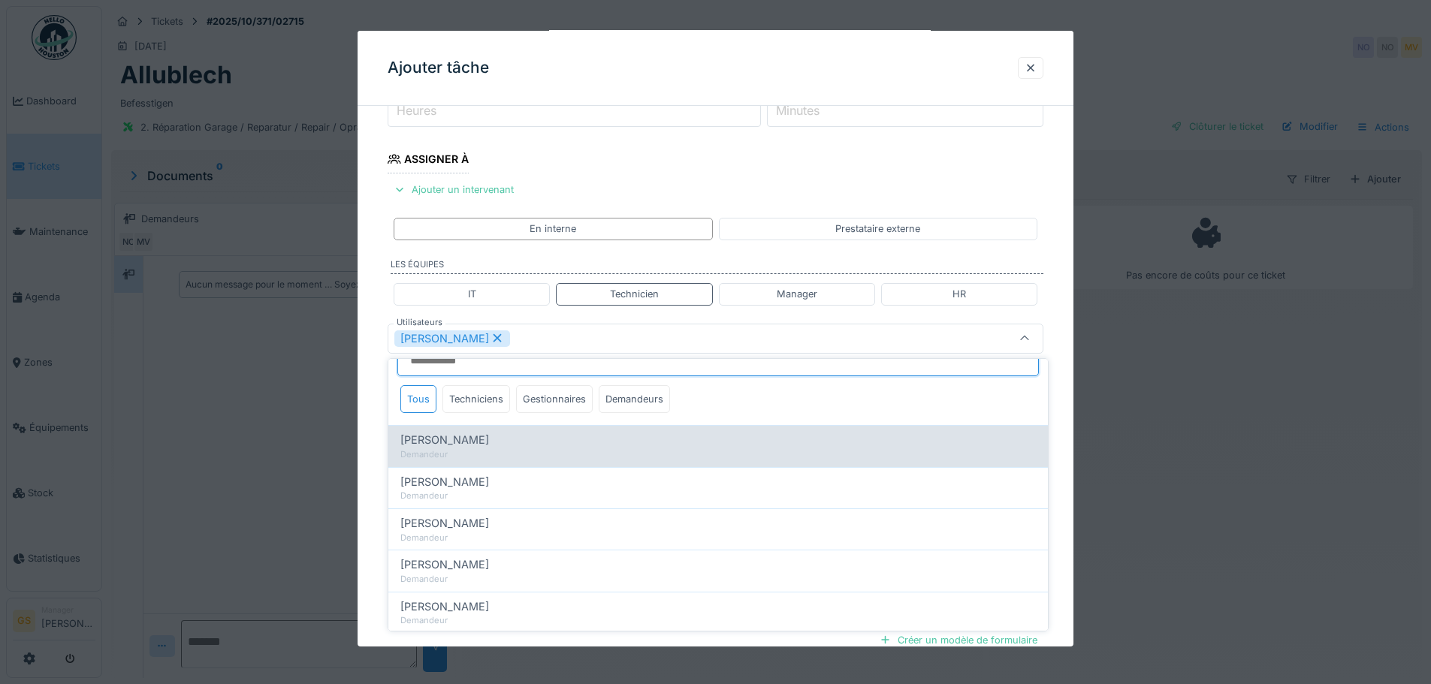
scroll to position [0, 0]
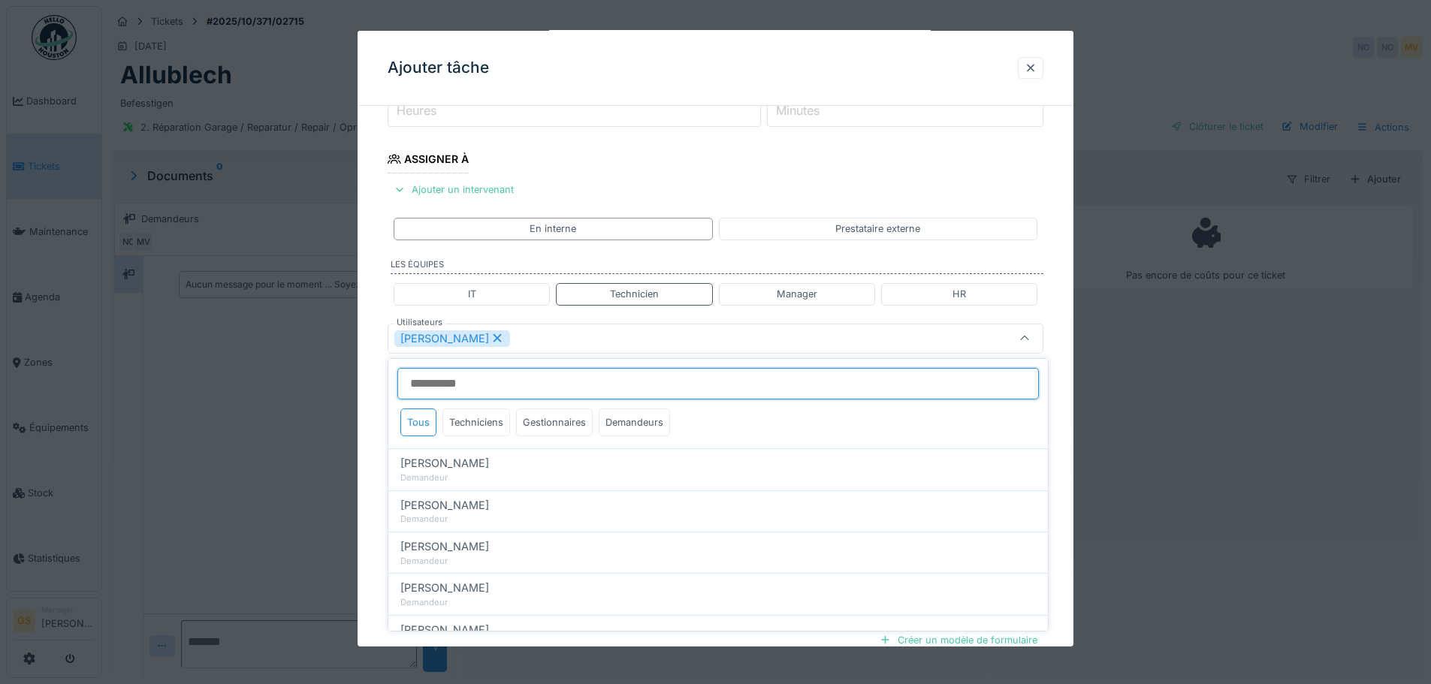
click at [428, 385] on input "Utilisateurs" at bounding box center [717, 384] width 641 height 32
click at [579, 335] on div "Patrick Fridmansky" at bounding box center [677, 338] width 566 height 17
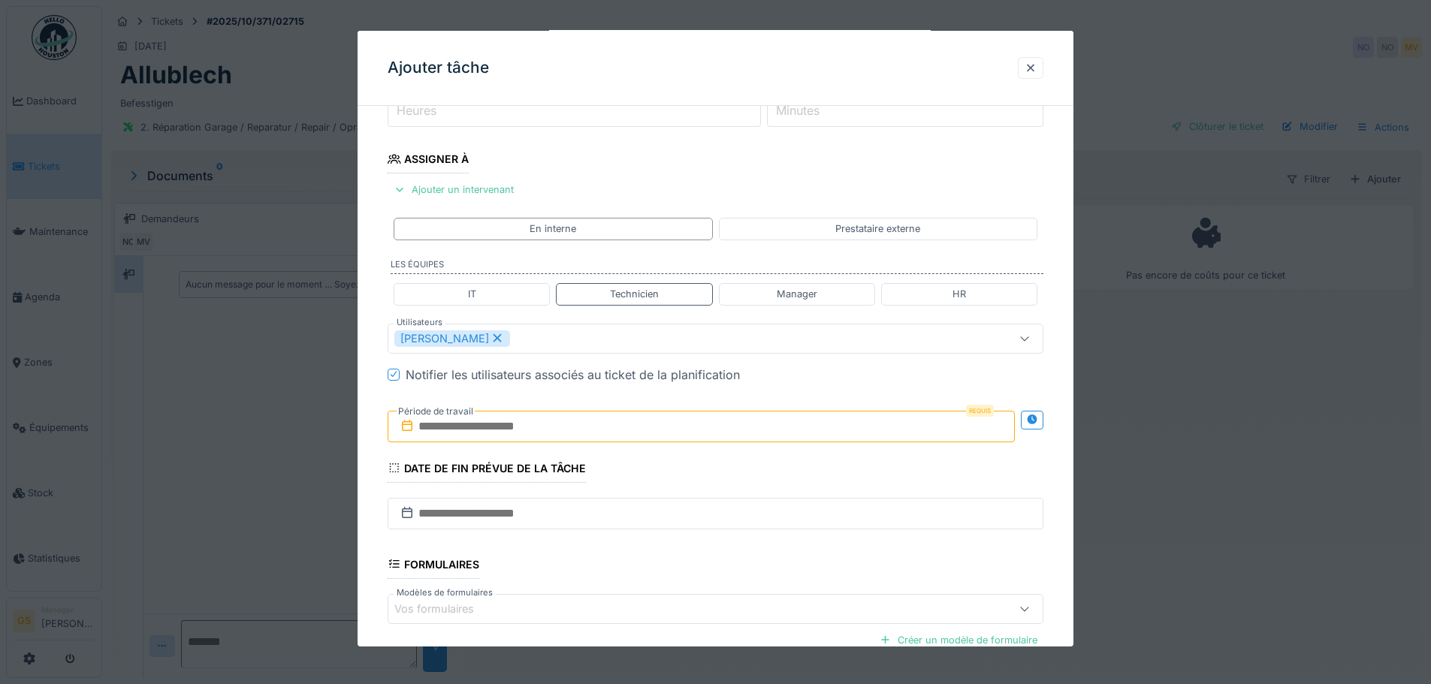
click at [468, 427] on input "text" at bounding box center [701, 427] width 627 height 32
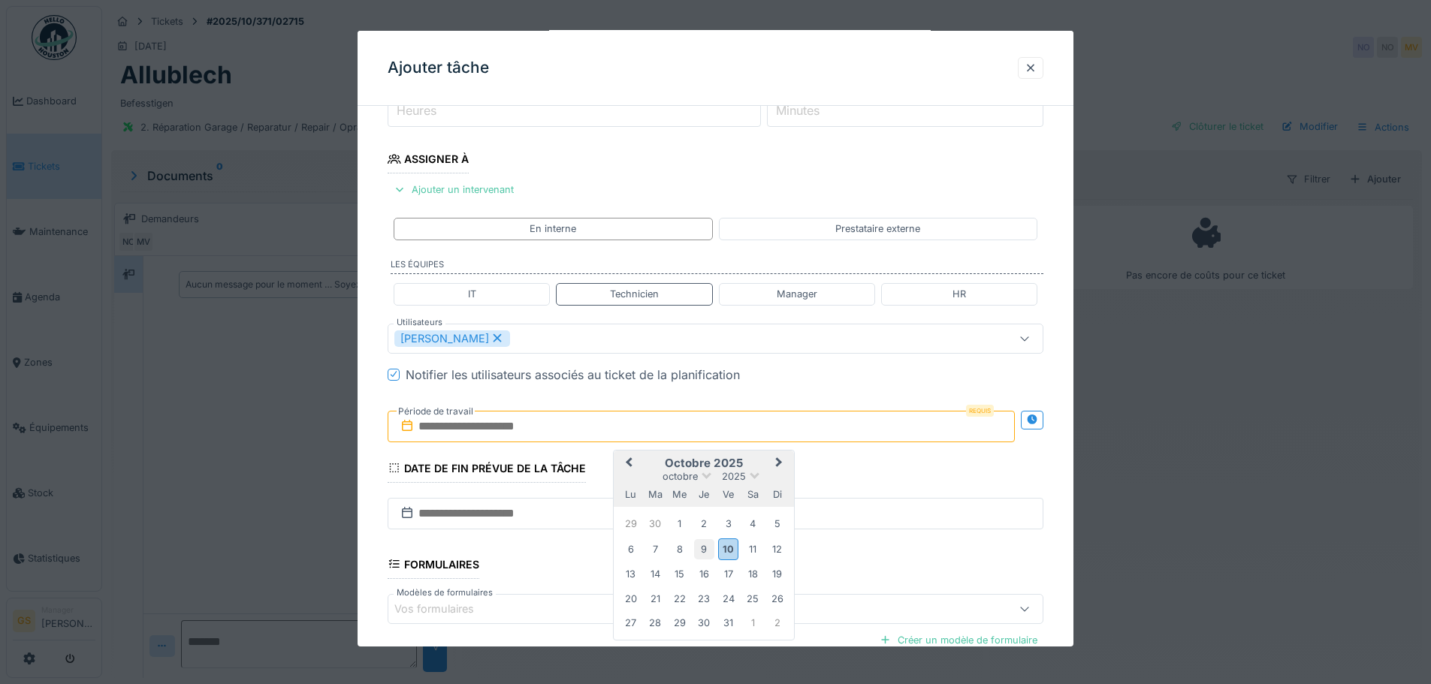
click at [705, 548] on div "9" at bounding box center [704, 549] width 20 height 20
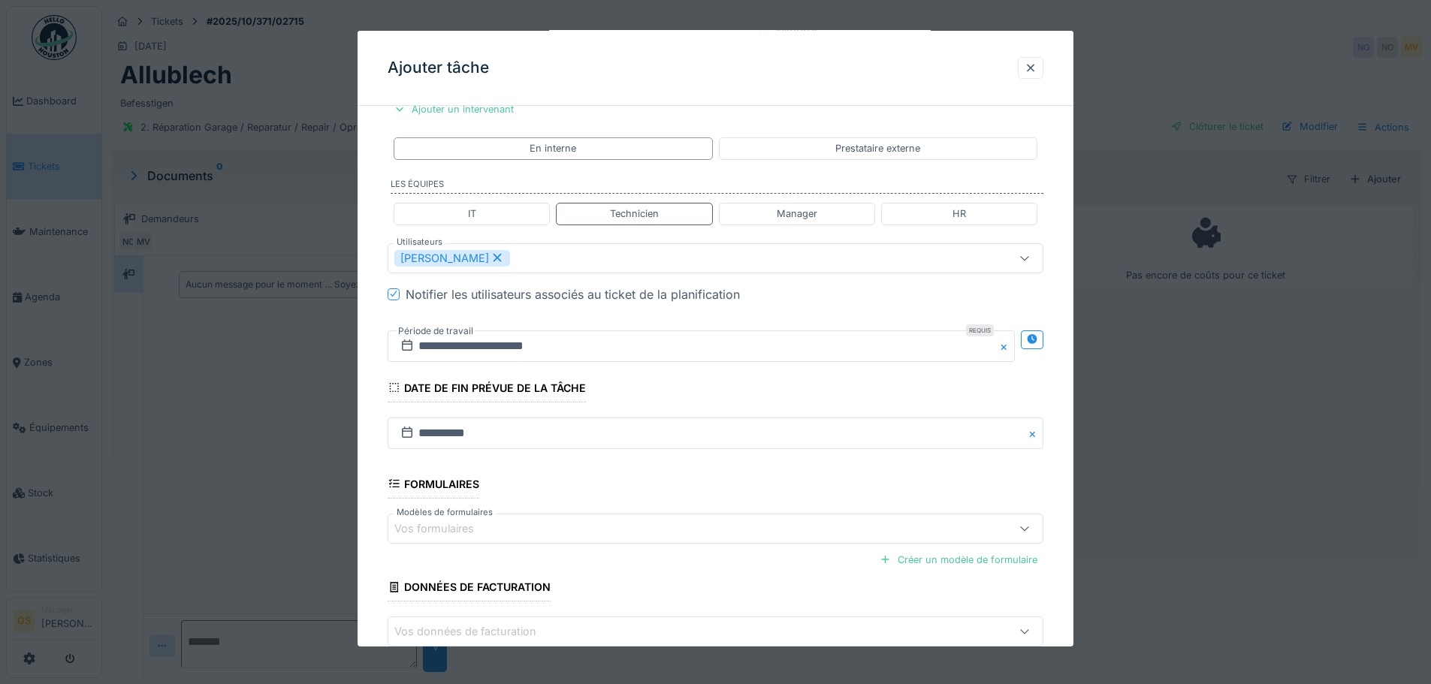
scroll to position [379, 0]
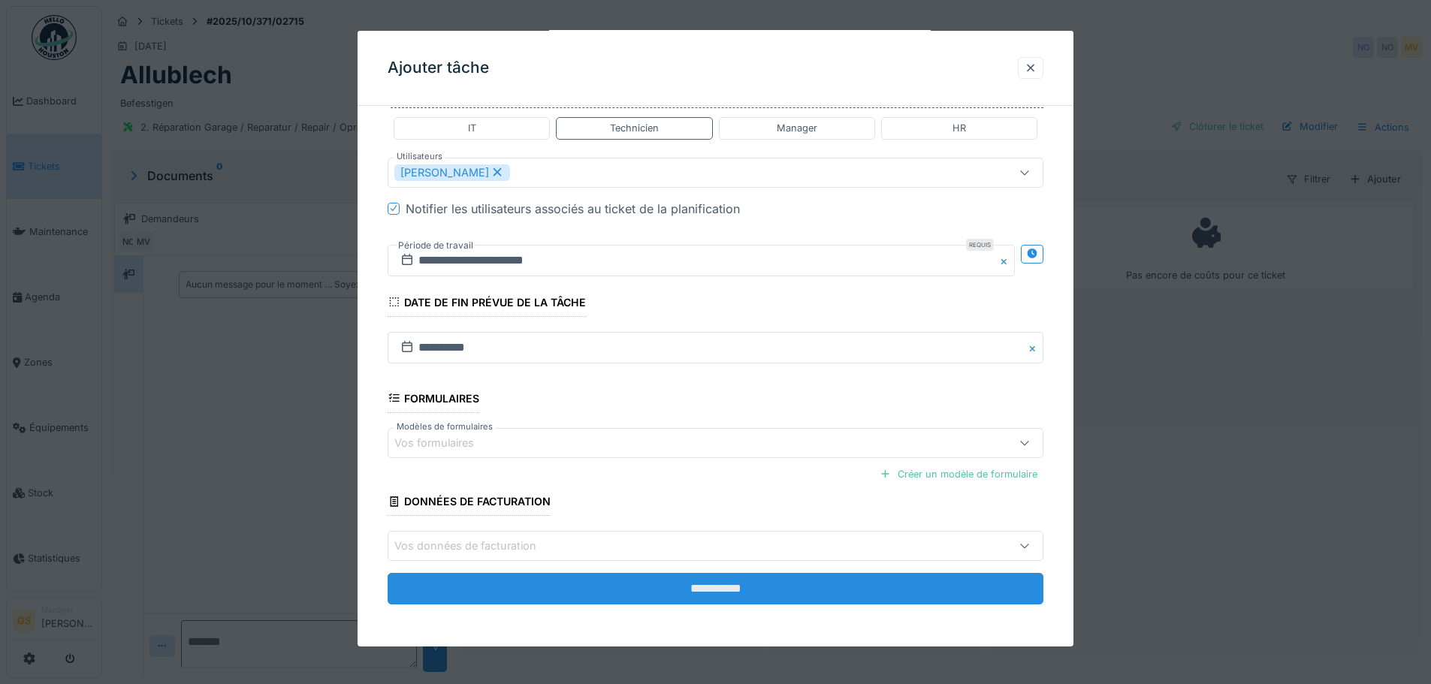
click at [646, 592] on input "**********" at bounding box center [716, 589] width 656 height 32
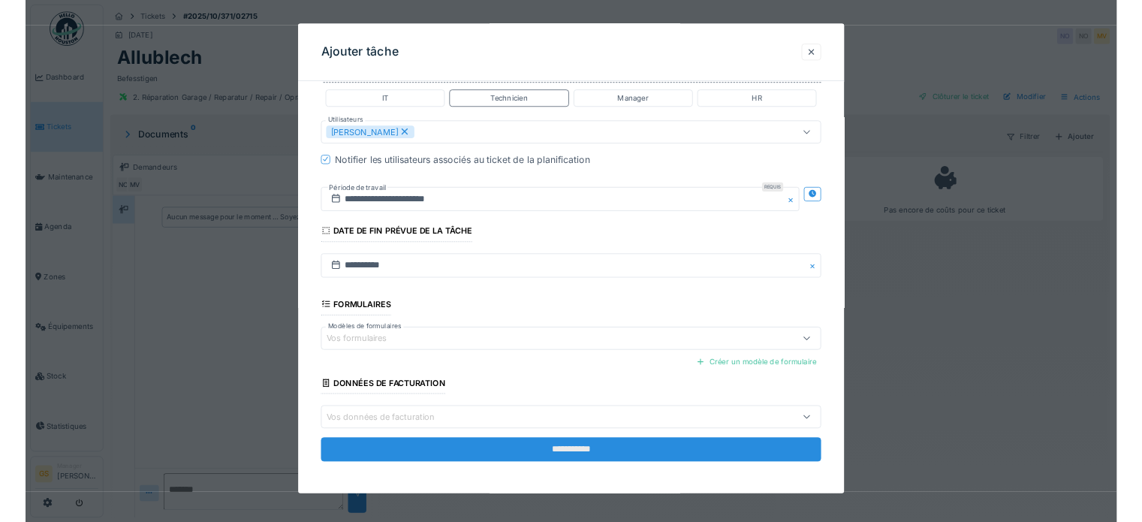
scroll to position [0, 0]
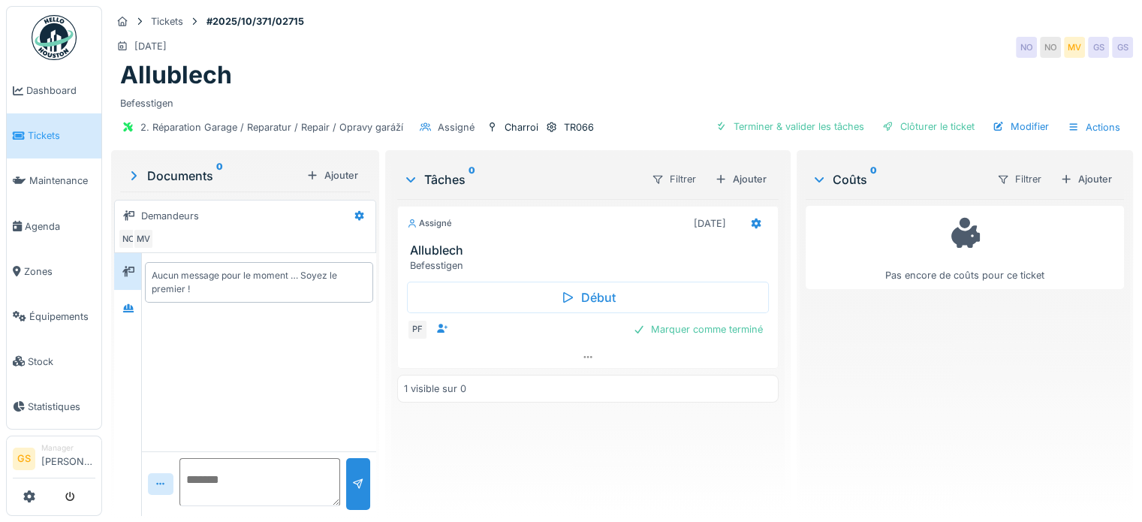
click at [577, 234] on div "Assigné 09/10/2025 Allublech Befesstigen" at bounding box center [588, 239] width 382 height 67
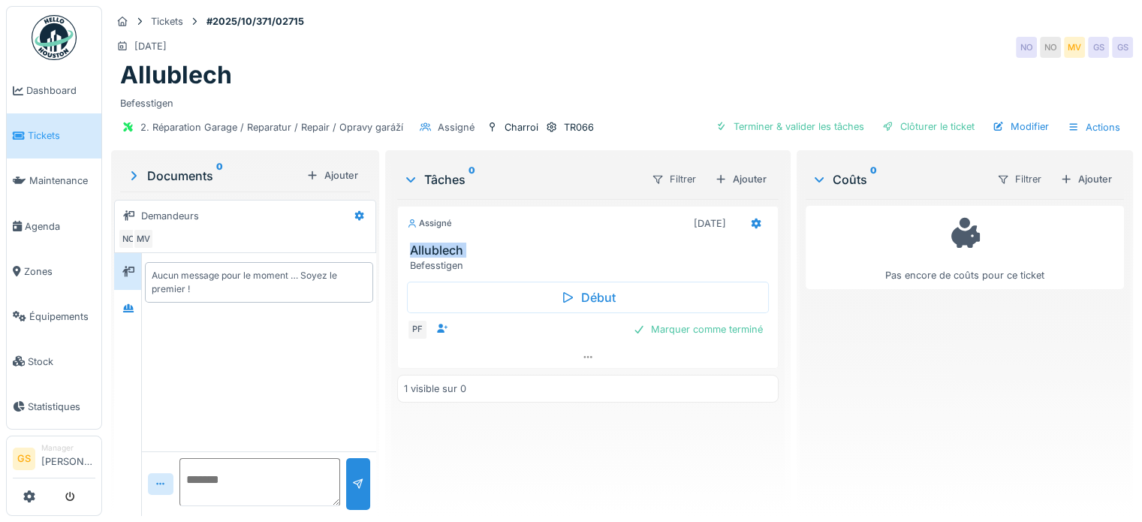
click at [577, 234] on div "Assigné 09/10/2025 Allublech Befesstigen" at bounding box center [588, 239] width 382 height 67
click at [82, 125] on link "Tickets" at bounding box center [54, 135] width 95 height 45
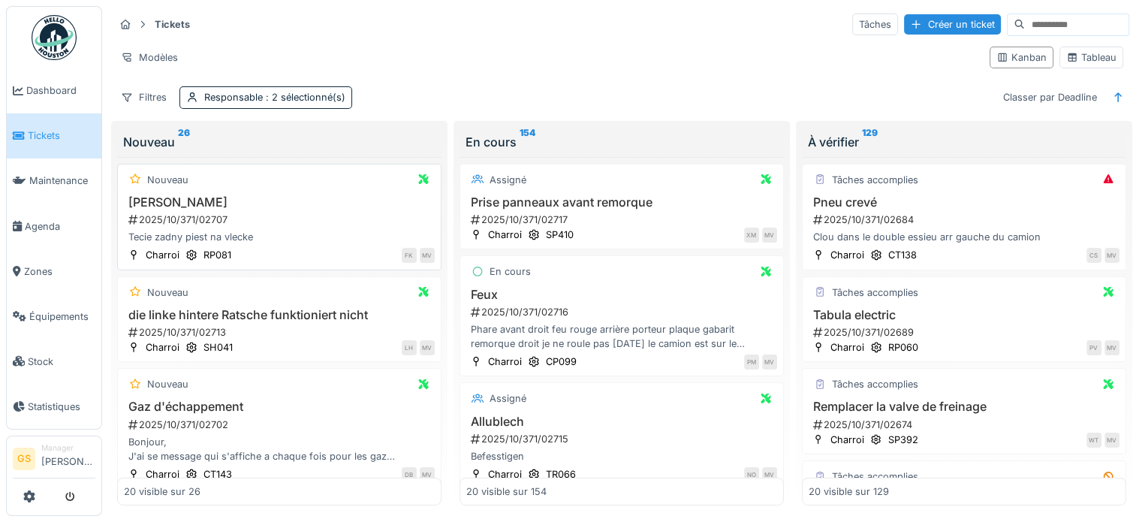
click at [192, 218] on div "2025/10/371/02707" at bounding box center [281, 220] width 308 height 14
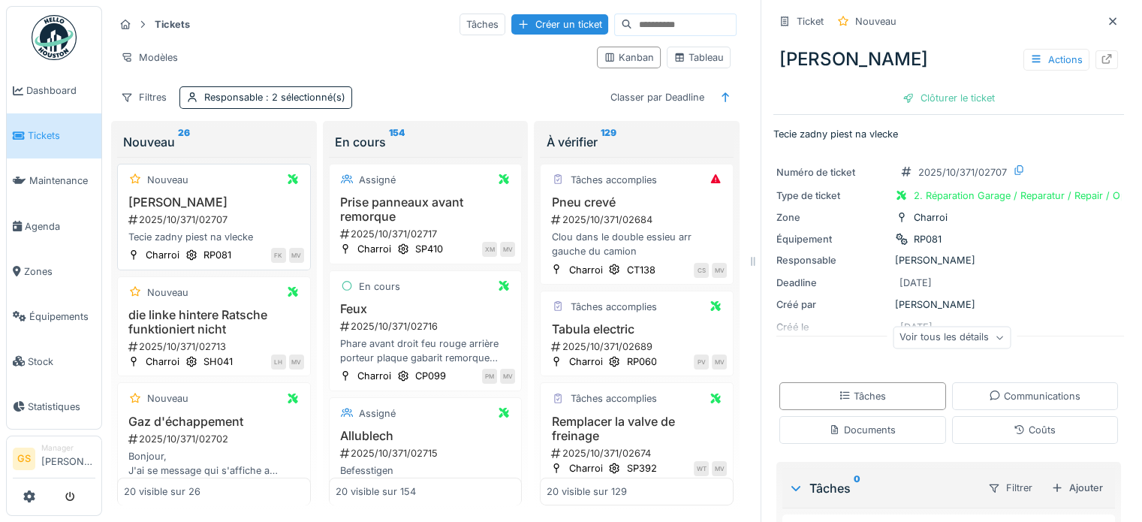
click at [215, 216] on div "2025/10/371/02707" at bounding box center [215, 220] width 177 height 14
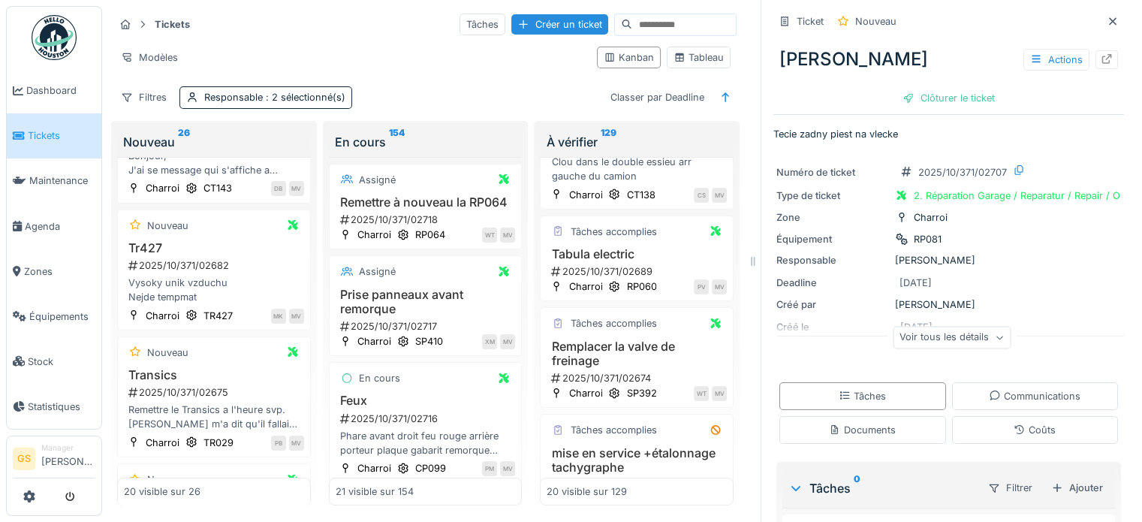
click at [74, 140] on span "Tickets" at bounding box center [62, 135] width 68 height 14
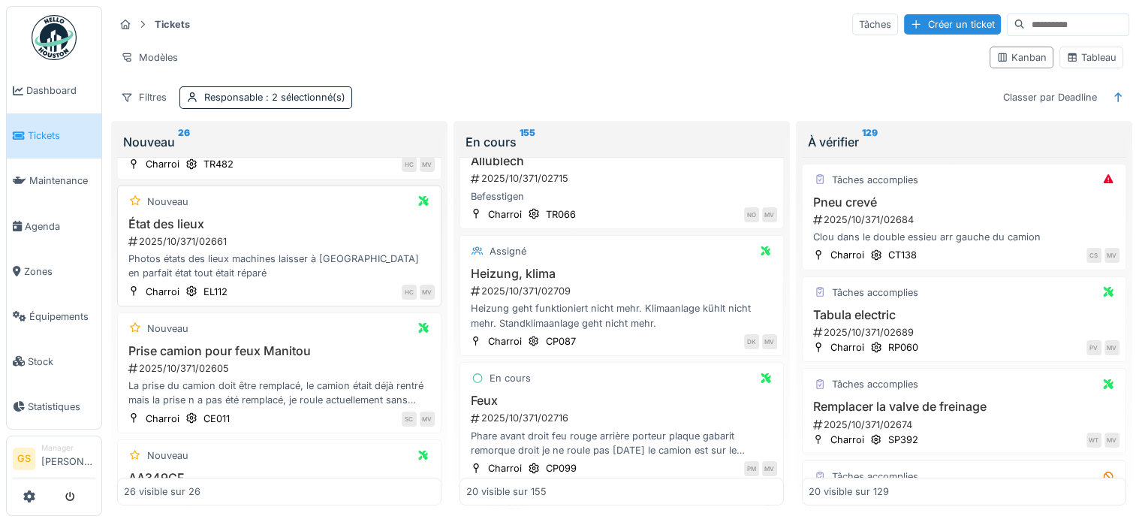
scroll to position [676, 0]
click at [298, 151] on div "Nouveau 26" at bounding box center [279, 142] width 324 height 30
click at [77, 125] on link "Tickets" at bounding box center [54, 135] width 95 height 45
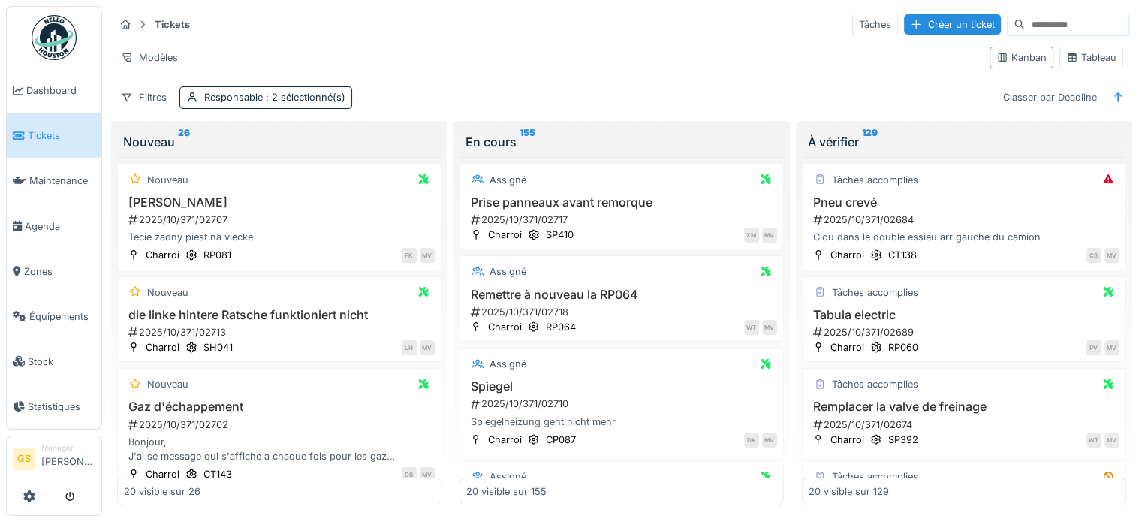
click at [0, 101] on div "Annuler Tickets Tâches Créer un ticket Modèles Kanban Tableau Filtres Responsab…" at bounding box center [571, 261] width 1142 height 522
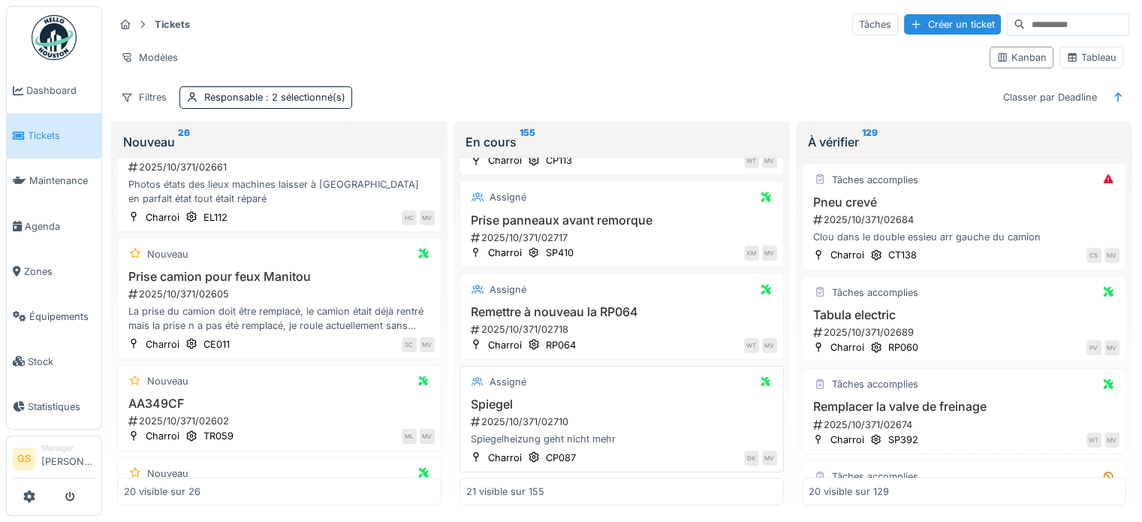
scroll to position [75, 0]
click at [570, 343] on div "RP064" at bounding box center [561, 344] width 30 height 14
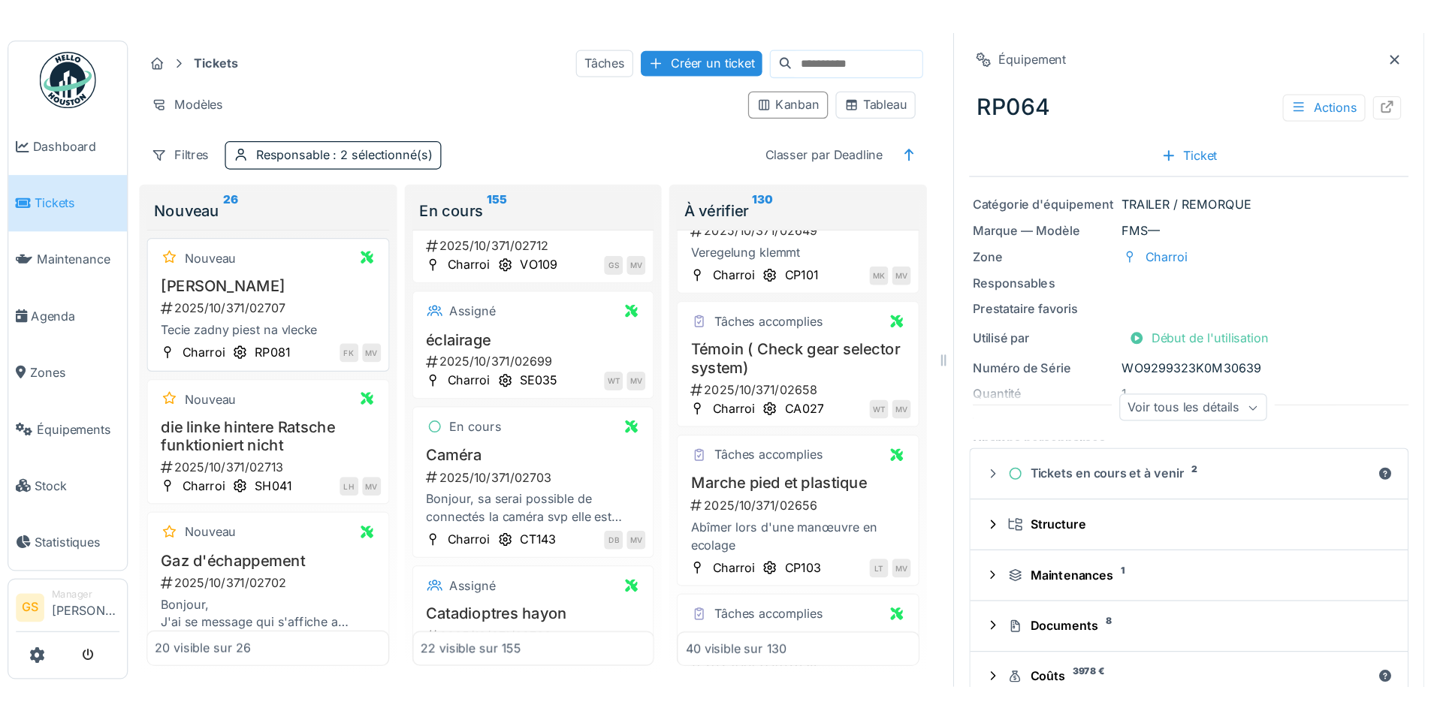
scroll to position [75, 0]
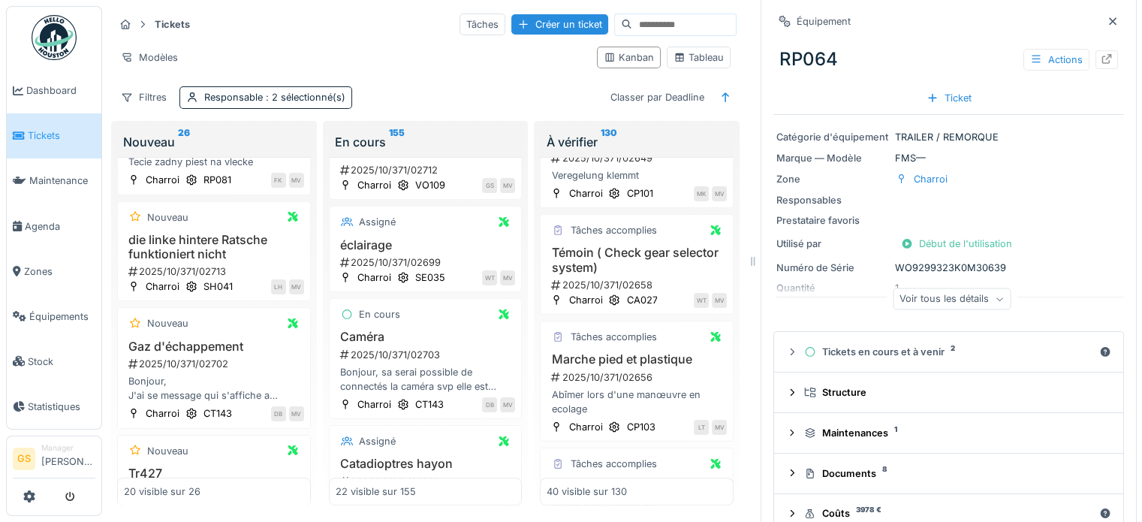
click at [164, 137] on div "Nouveau 26" at bounding box center [214, 142] width 182 height 18
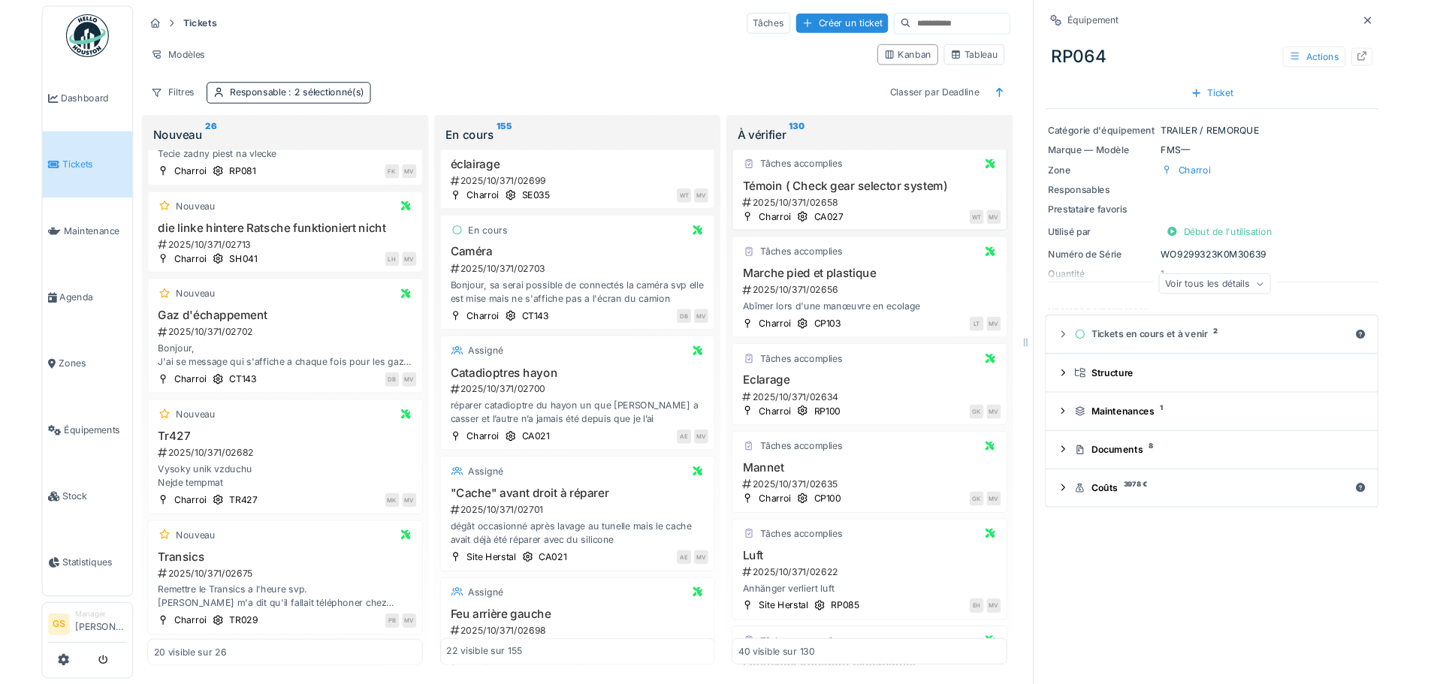
scroll to position [601, 0]
